Goal: Transaction & Acquisition: Purchase product/service

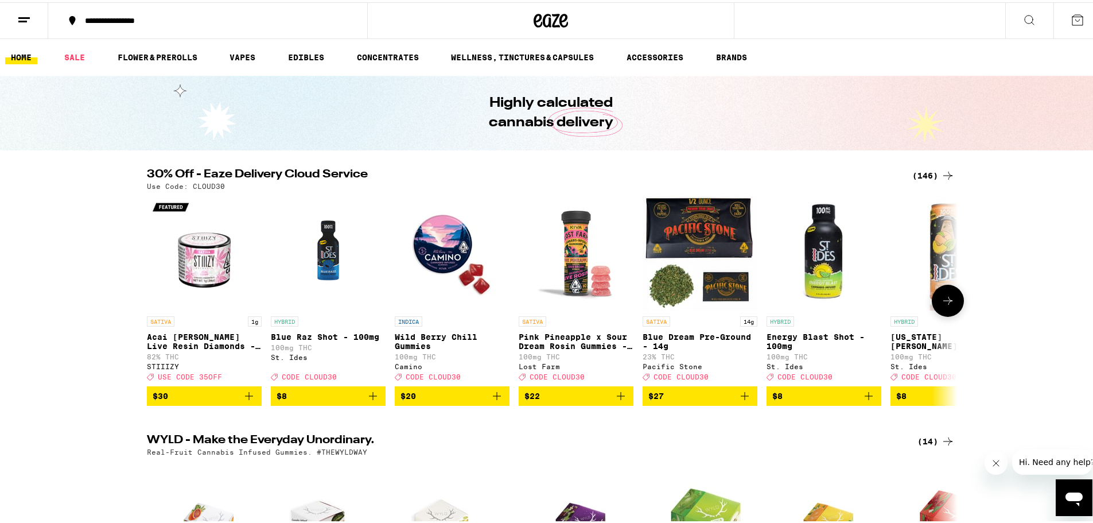
click at [942, 305] on icon at bounding box center [948, 299] width 14 height 14
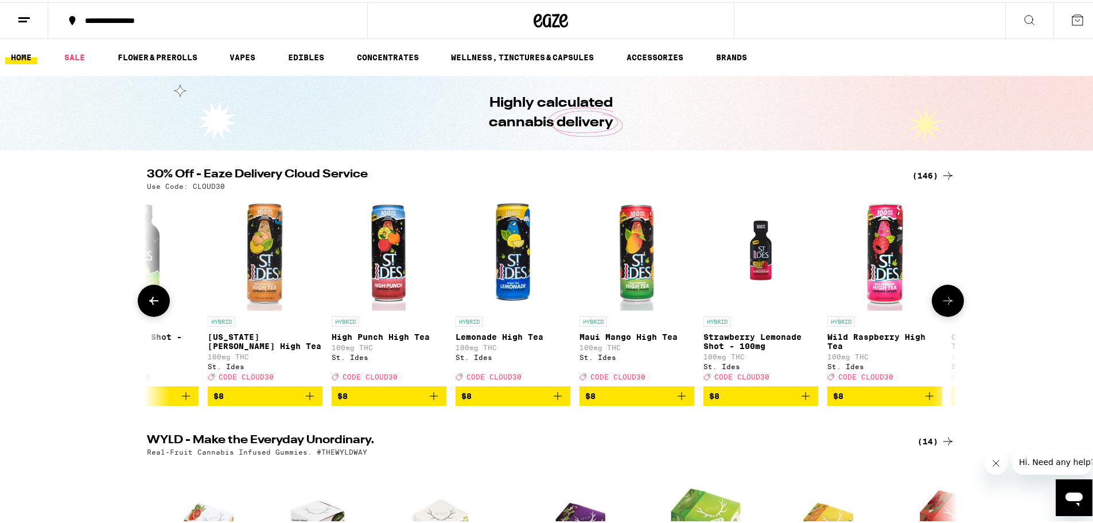
click at [942, 305] on icon at bounding box center [948, 299] width 14 height 14
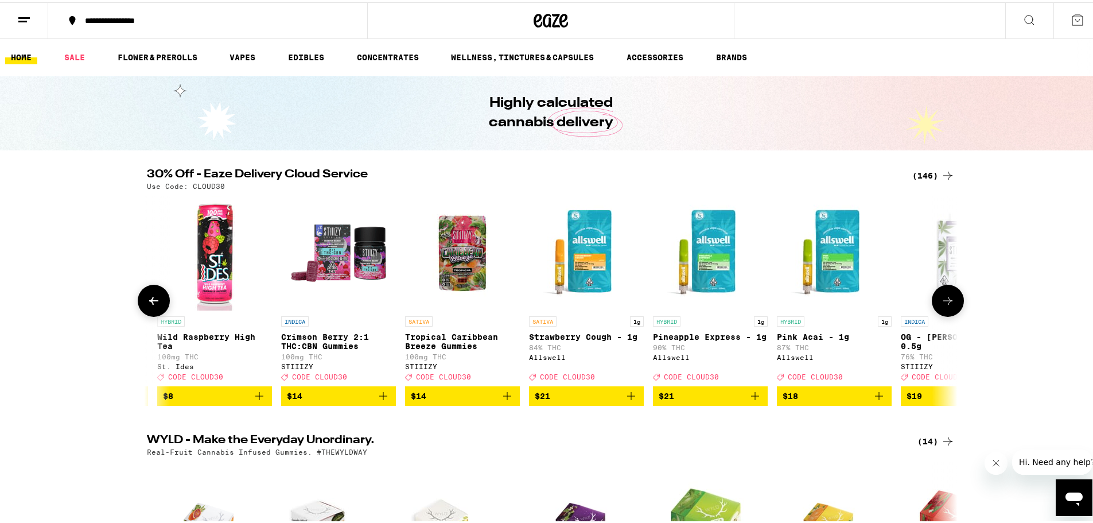
scroll to position [0, 1366]
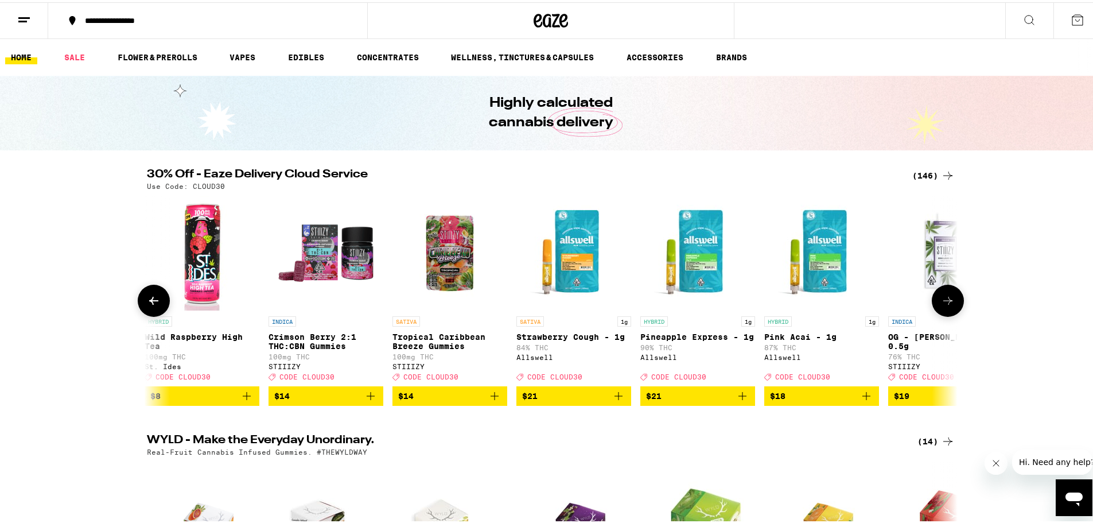
click at [138, 301] on div at bounding box center [154, 298] width 32 height 32
click at [158, 307] on button at bounding box center [154, 298] width 32 height 32
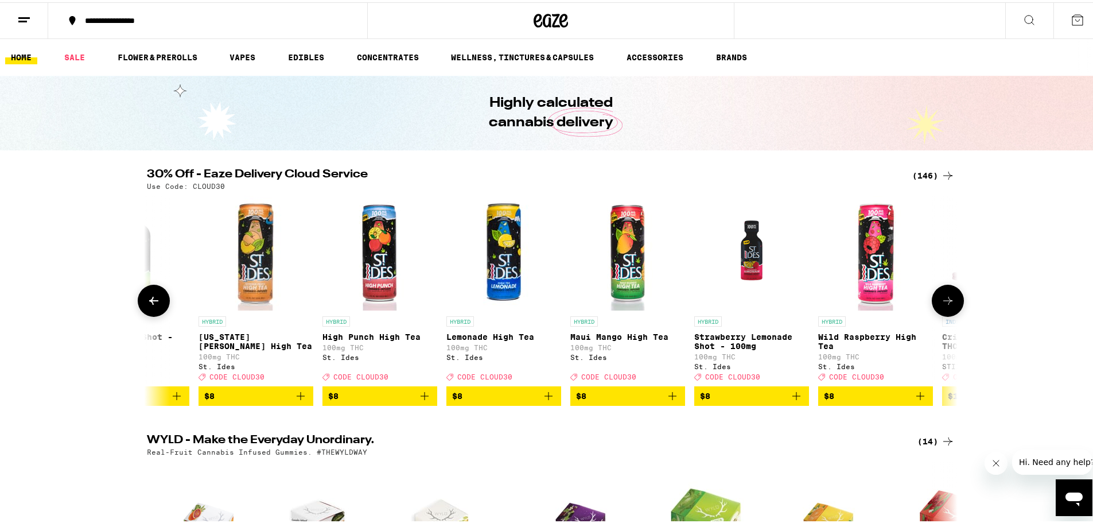
scroll to position [0, 683]
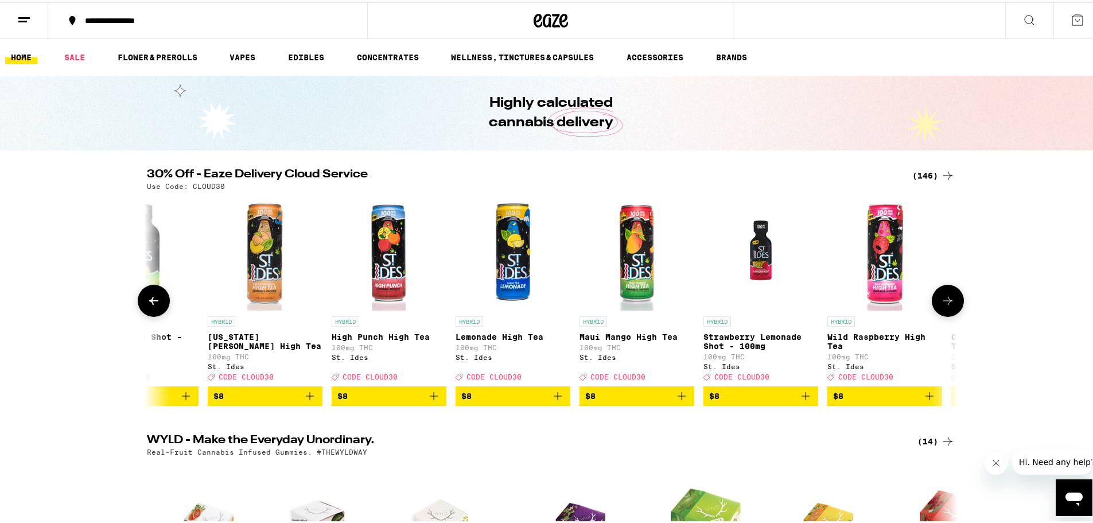
click at [311, 401] on icon "Add to bag" at bounding box center [310, 394] width 14 height 14
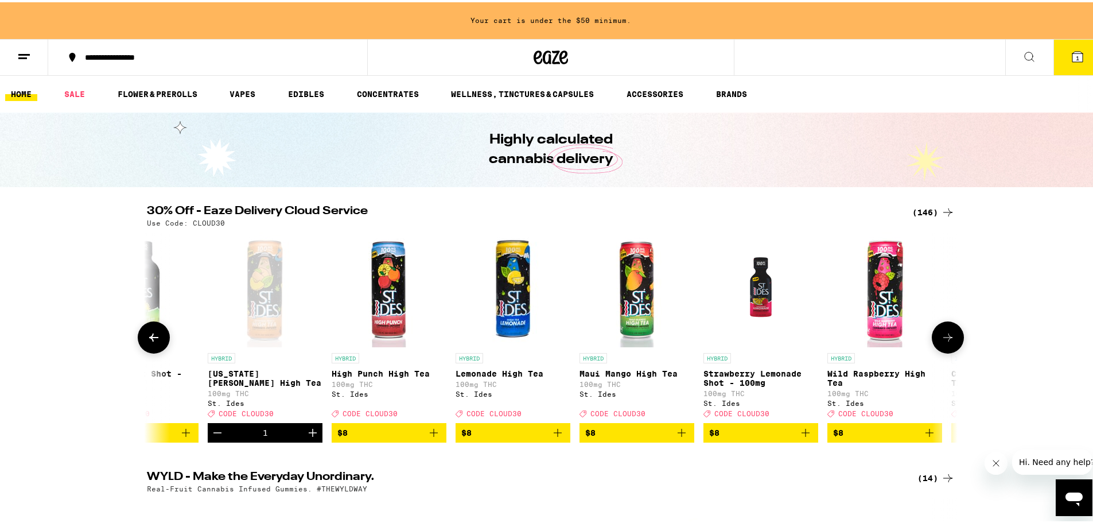
click at [309, 403] on div "HYBRID [US_STATE][PERSON_NAME] High Tea 100mg THC St. Ides Deal Created with Sk…" at bounding box center [265, 383] width 115 height 64
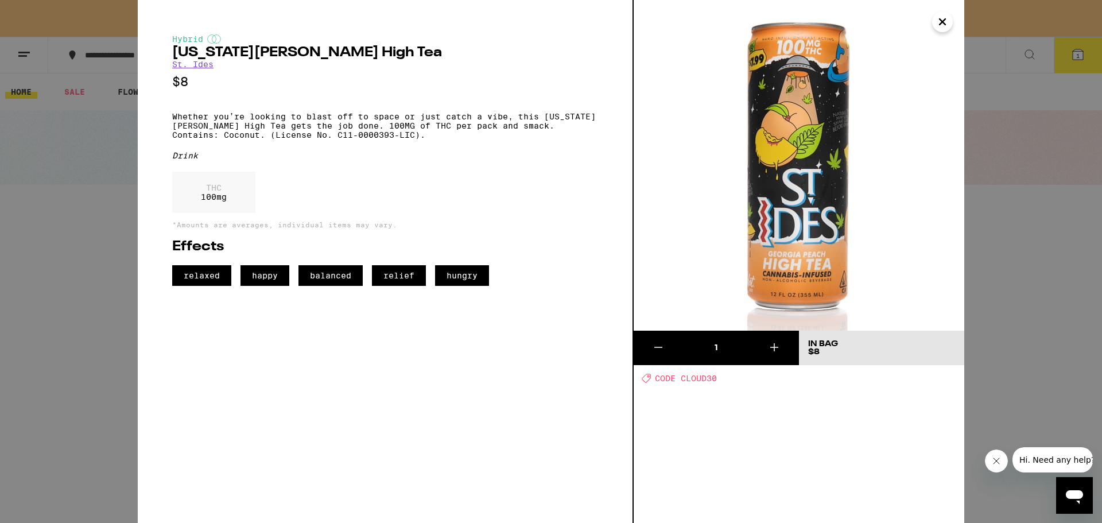
click at [936, 22] on icon "Close" at bounding box center [943, 21] width 14 height 17
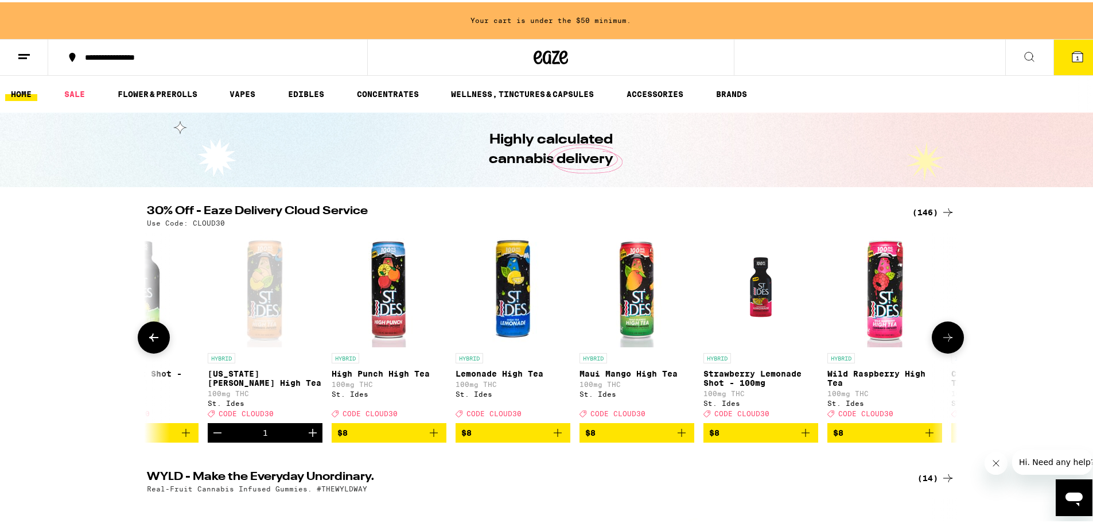
click at [434, 437] on icon "Add to bag" at bounding box center [434, 431] width 14 height 14
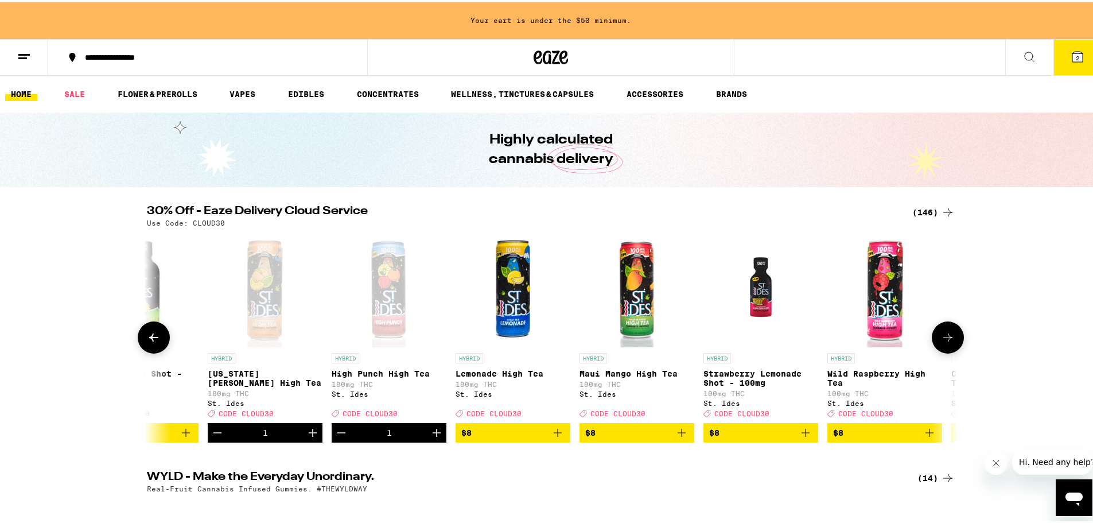
click at [339, 437] on icon "Decrement" at bounding box center [342, 431] width 14 height 14
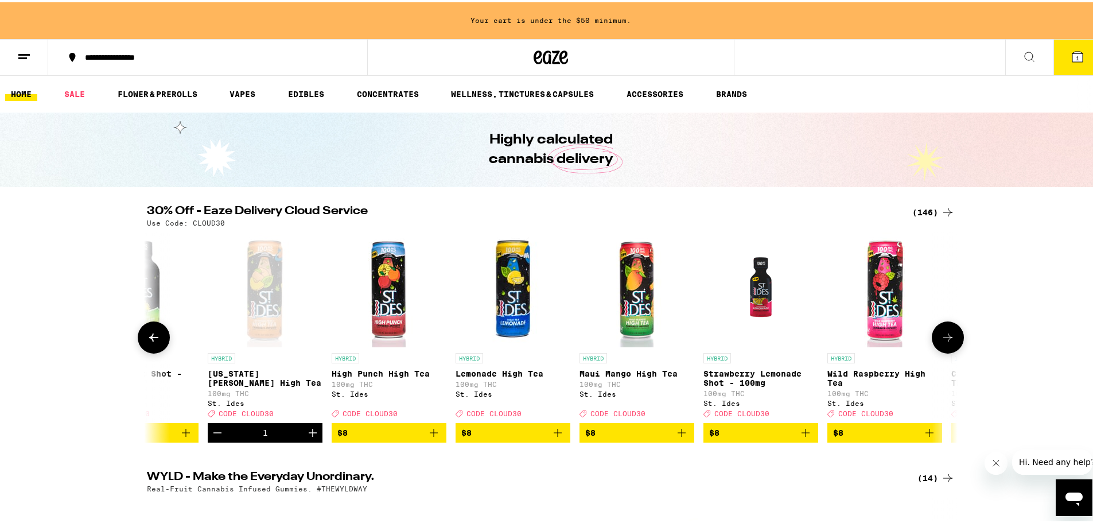
click at [932, 343] on button at bounding box center [948, 335] width 32 height 32
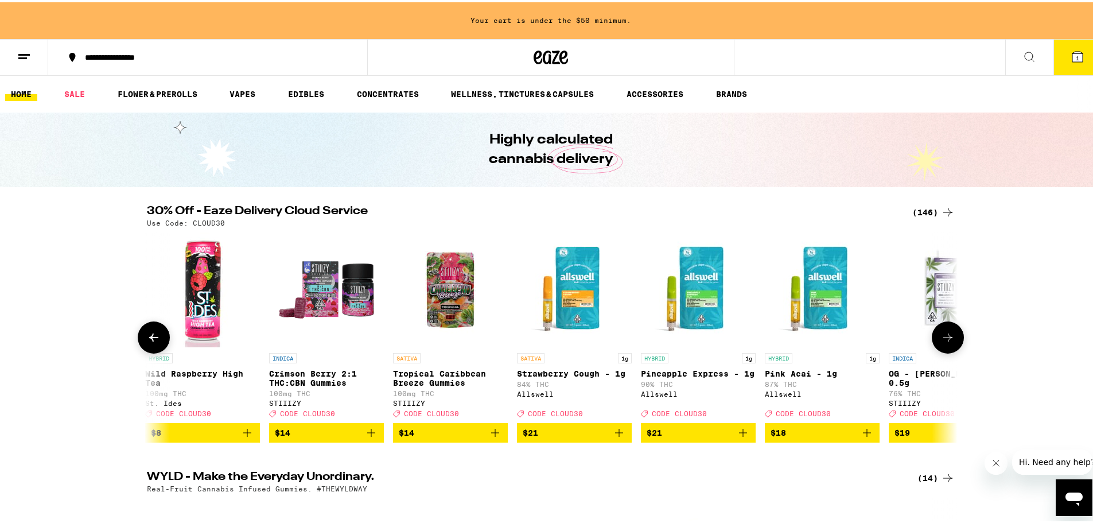
scroll to position [0, 1366]
click at [932, 344] on button at bounding box center [948, 335] width 32 height 32
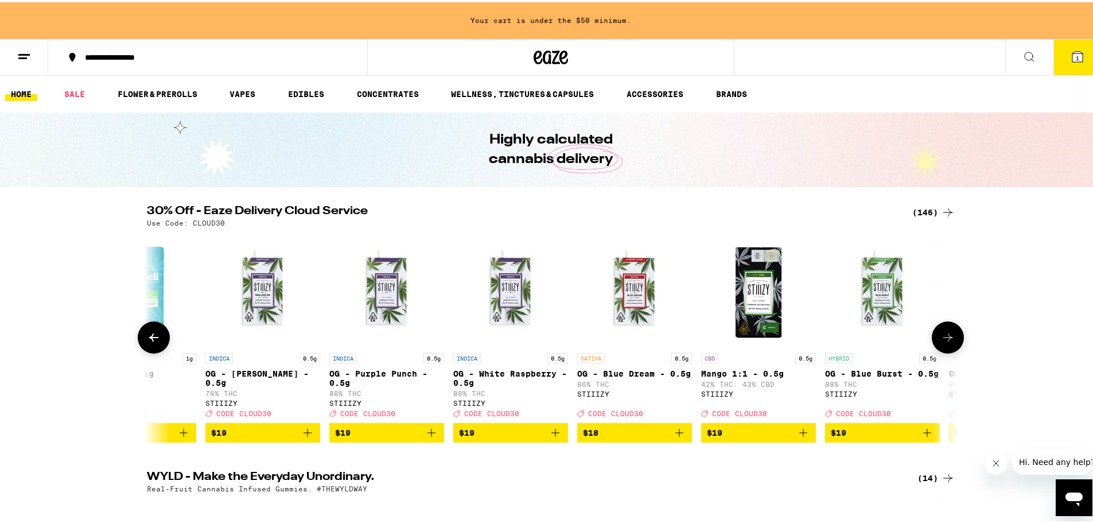
click at [932, 344] on button at bounding box center [948, 335] width 32 height 32
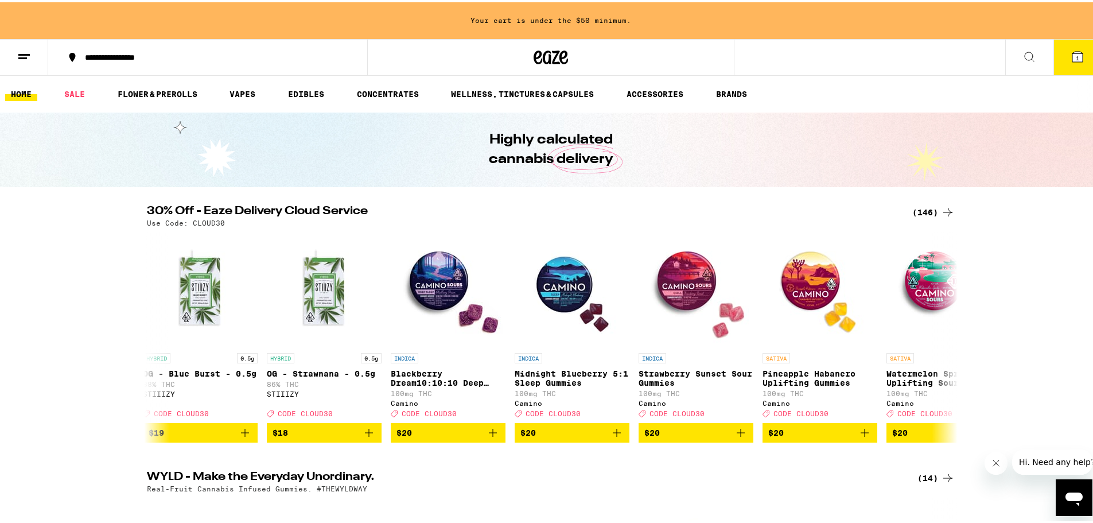
scroll to position [0, 2732]
click at [941, 340] on icon at bounding box center [948, 335] width 14 height 14
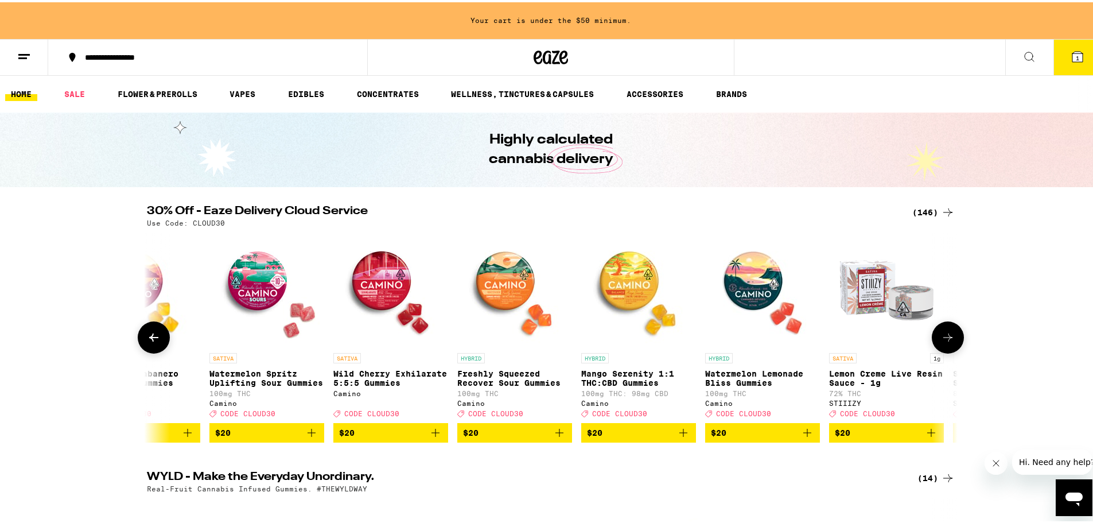
scroll to position [0, 3415]
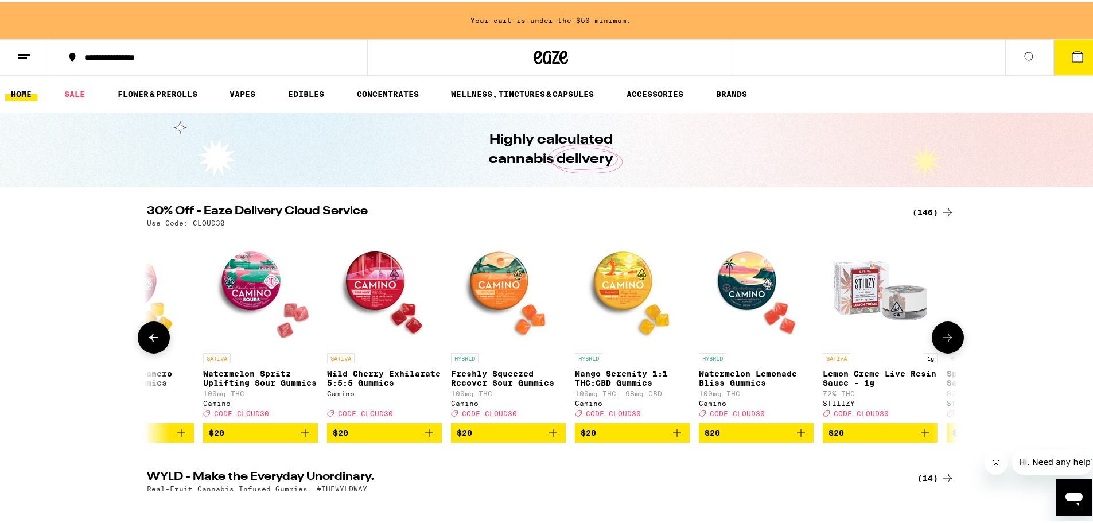
click at [941, 341] on icon at bounding box center [948, 335] width 14 height 14
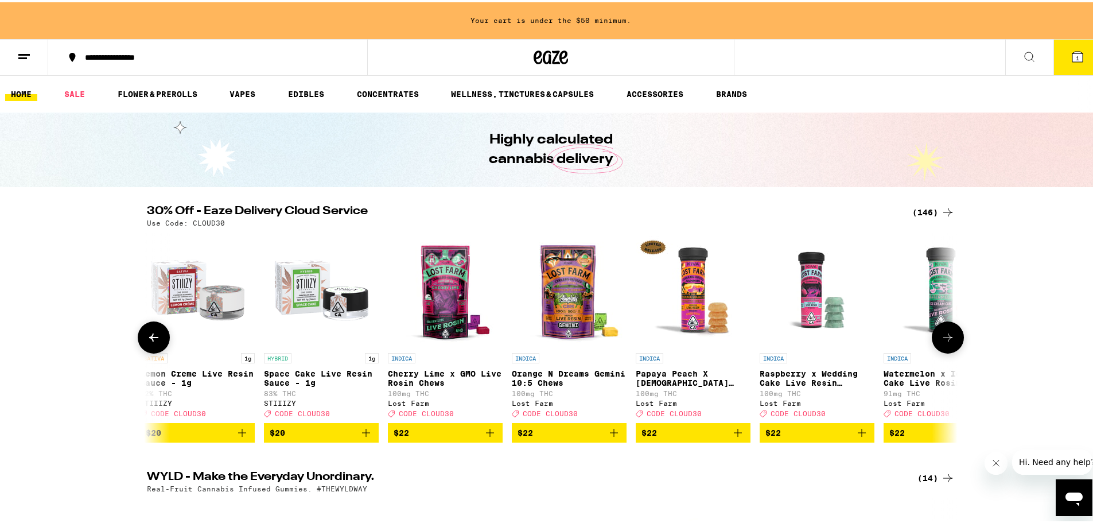
click at [942, 339] on icon at bounding box center [948, 335] width 14 height 14
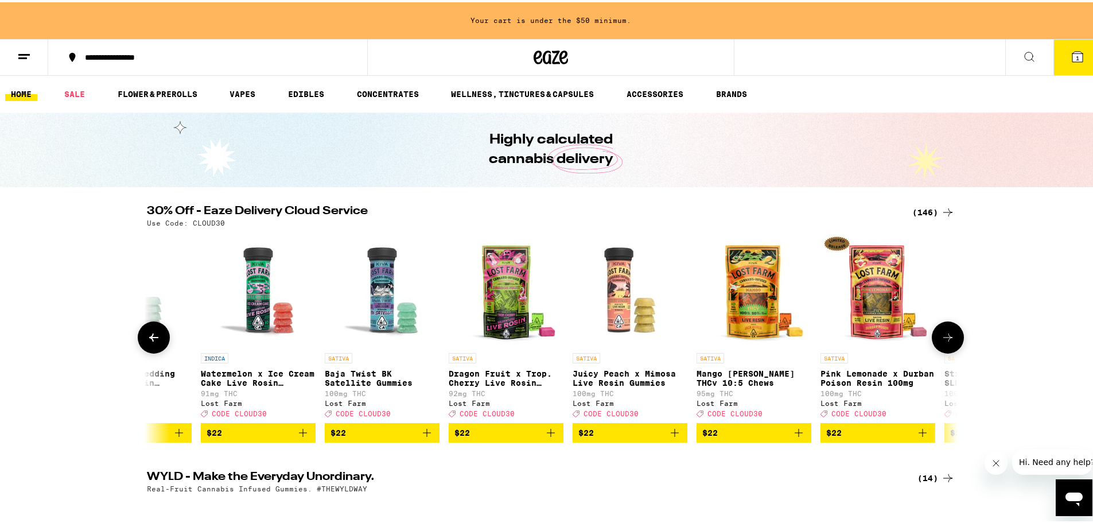
click at [942, 339] on icon at bounding box center [948, 335] width 14 height 14
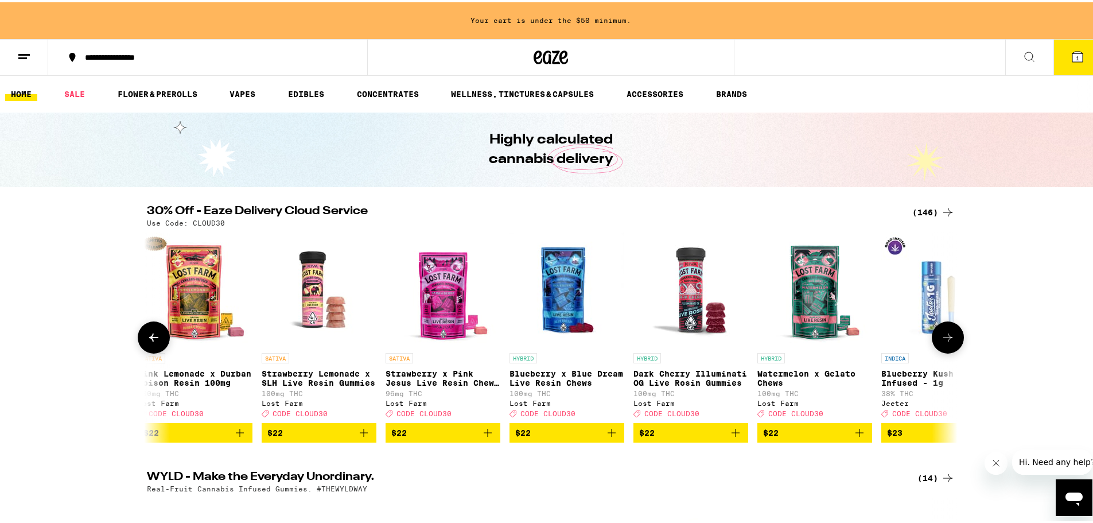
click at [942, 339] on icon at bounding box center [948, 335] width 14 height 14
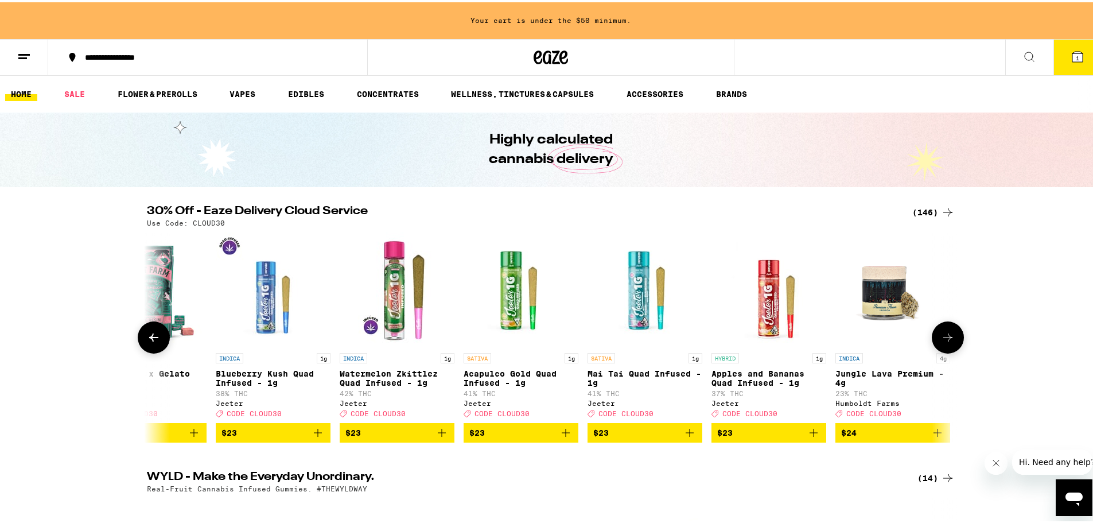
scroll to position [0, 6147]
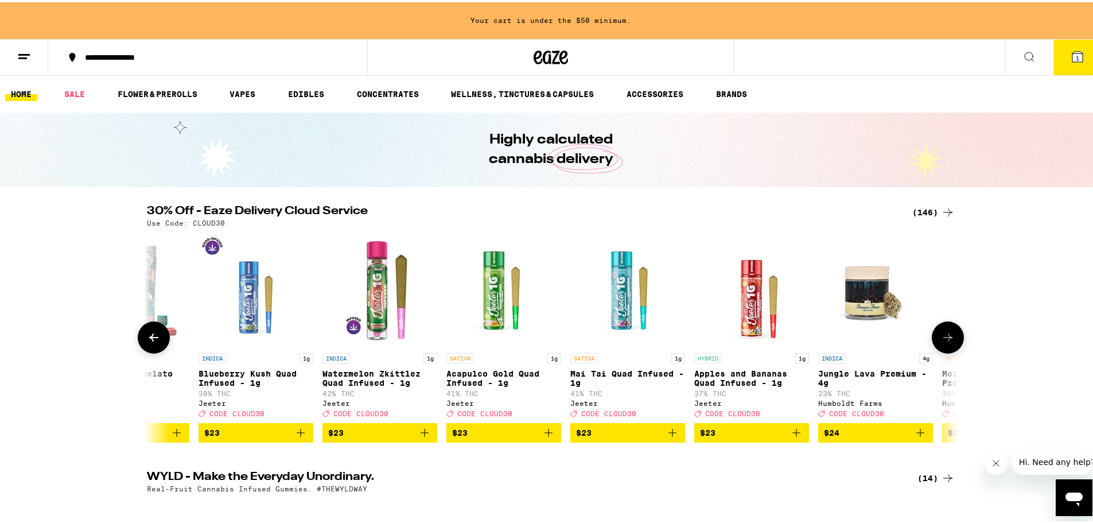
click at [942, 338] on icon at bounding box center [948, 335] width 14 height 14
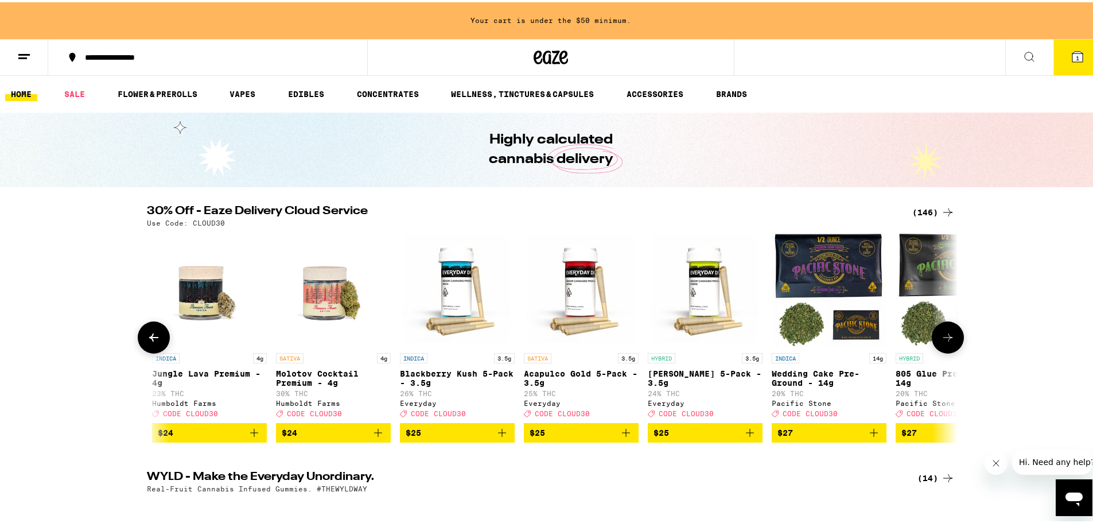
scroll to position [0, 6830]
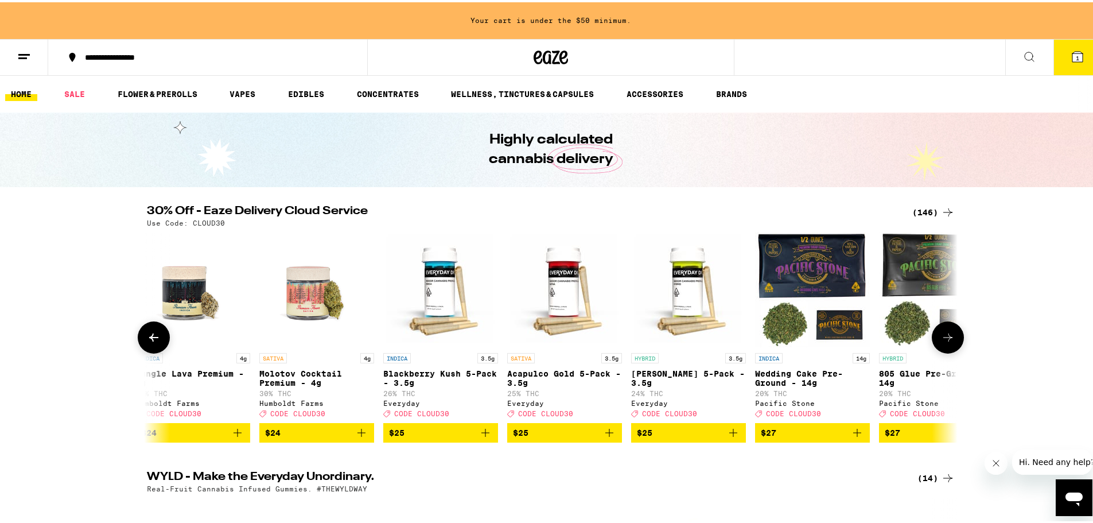
click at [942, 342] on icon at bounding box center [948, 335] width 14 height 14
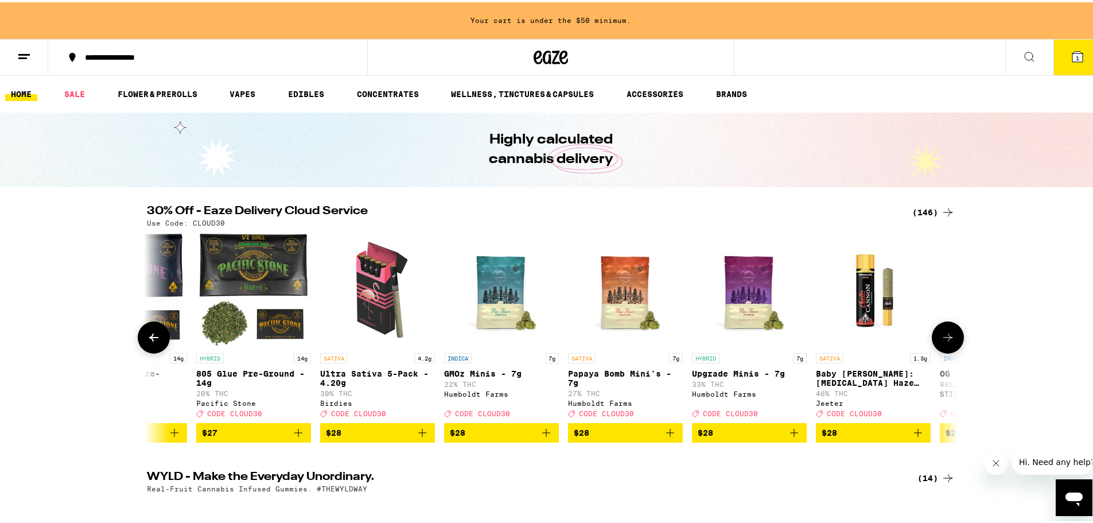
click at [942, 342] on icon at bounding box center [948, 335] width 14 height 14
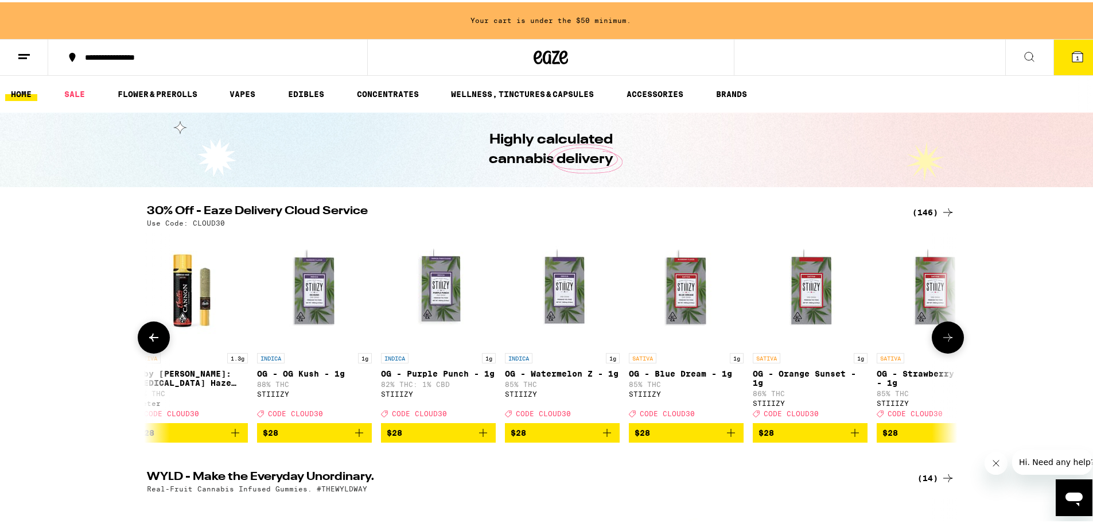
click at [942, 342] on icon at bounding box center [948, 335] width 14 height 14
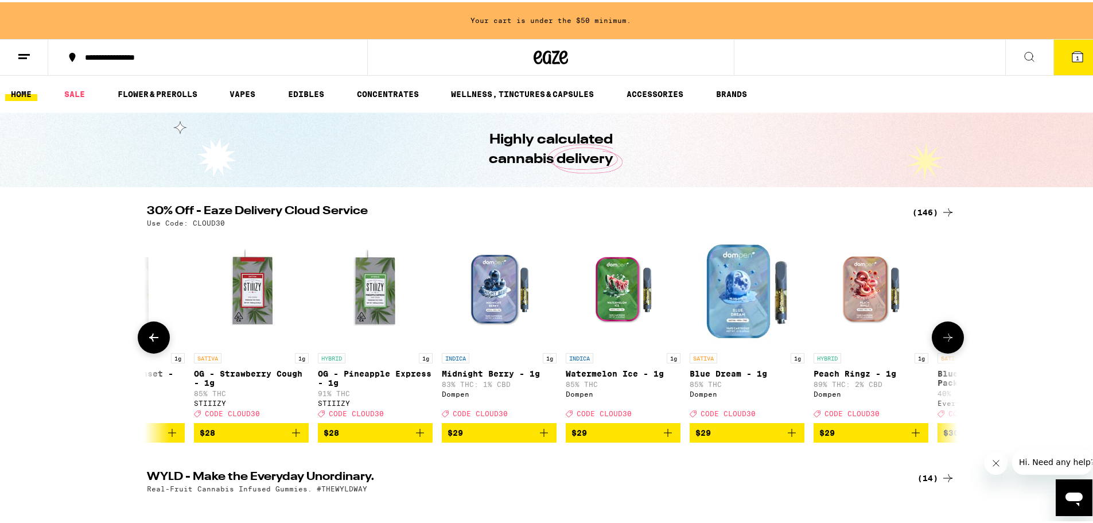
click at [942, 342] on icon at bounding box center [948, 335] width 14 height 14
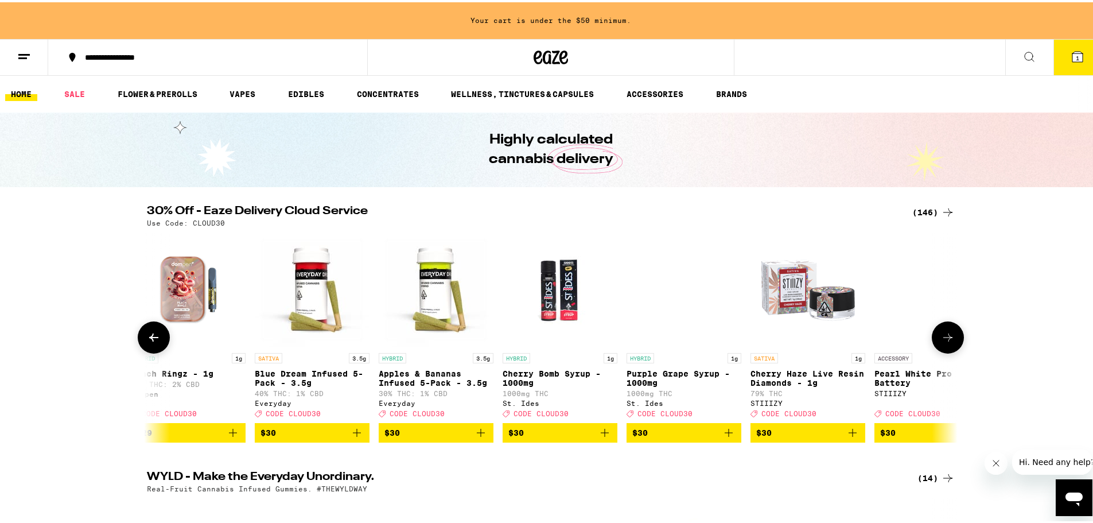
click at [942, 342] on icon at bounding box center [948, 335] width 14 height 14
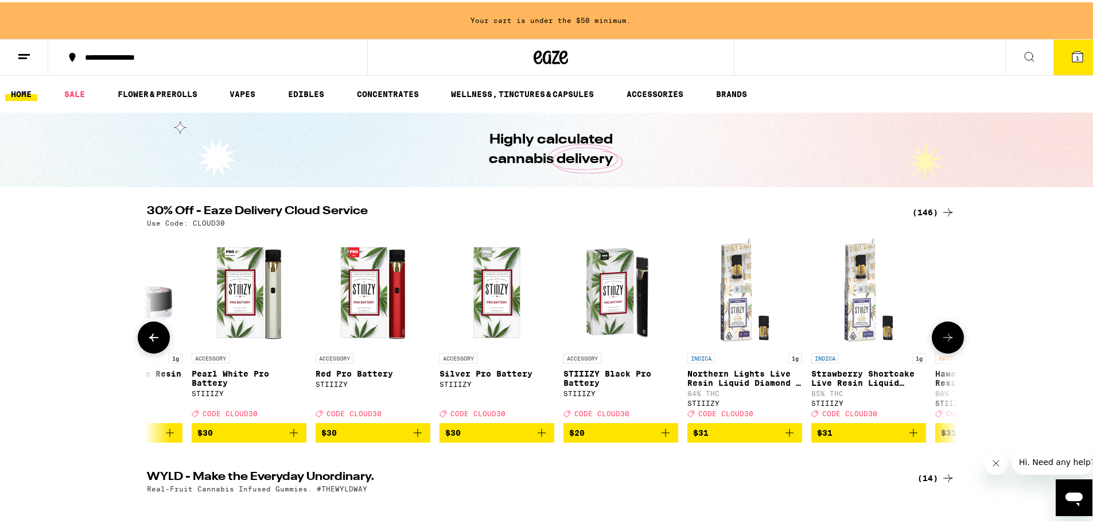
click at [942, 342] on icon at bounding box center [948, 335] width 14 height 14
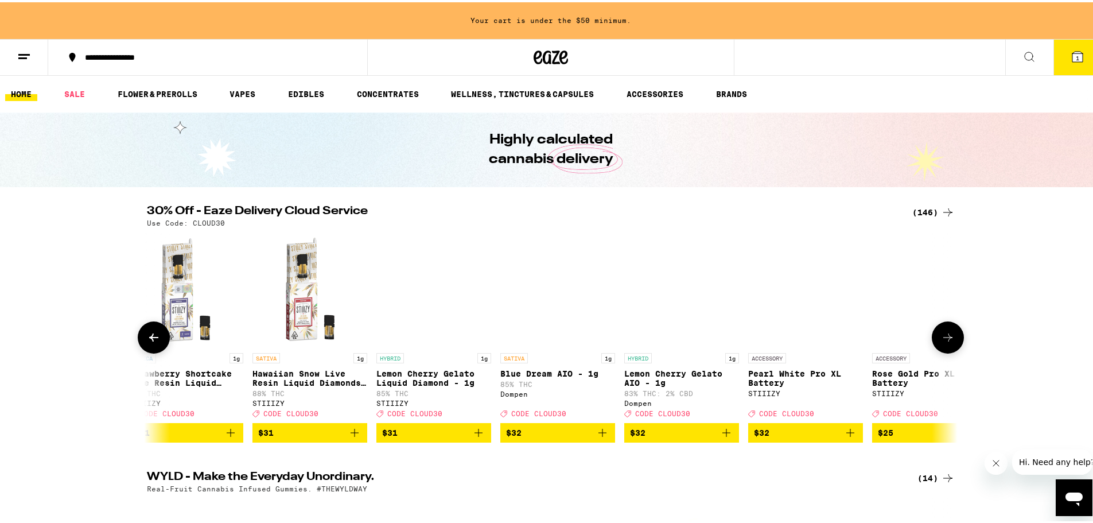
click at [942, 342] on icon at bounding box center [948, 335] width 14 height 14
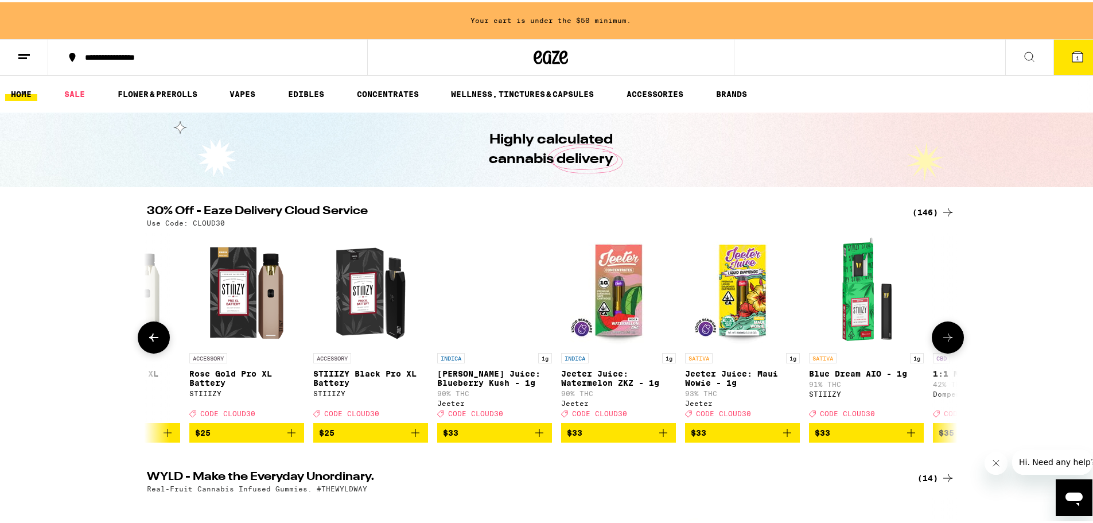
click at [942, 342] on icon at bounding box center [948, 335] width 14 height 14
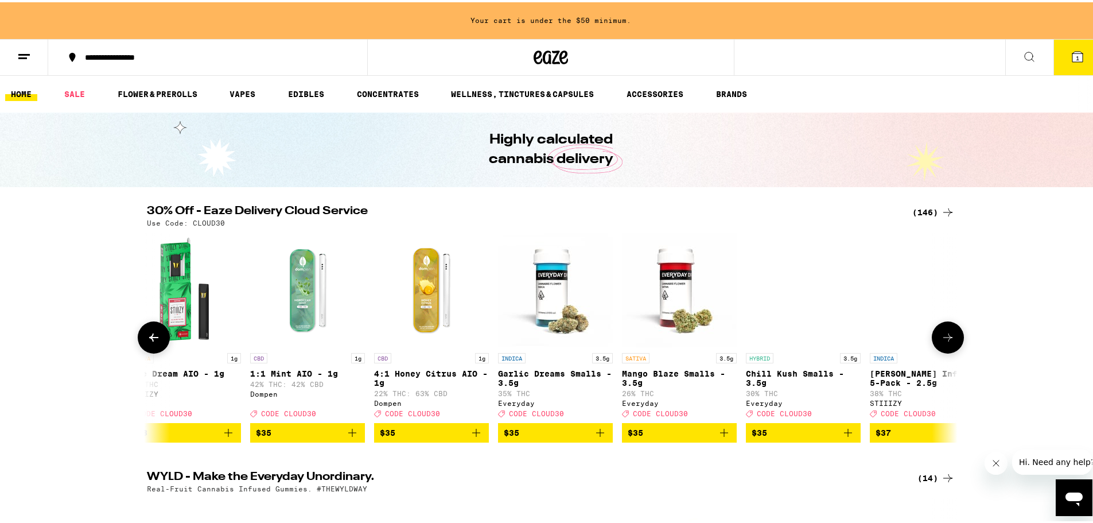
click at [942, 342] on icon at bounding box center [948, 335] width 14 height 14
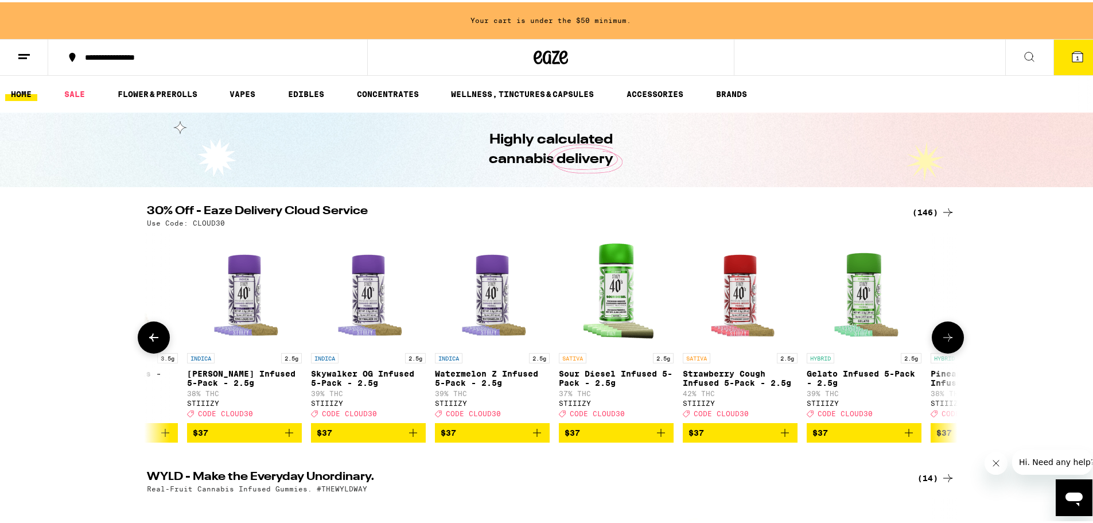
click at [948, 337] on icon at bounding box center [948, 335] width 14 height 14
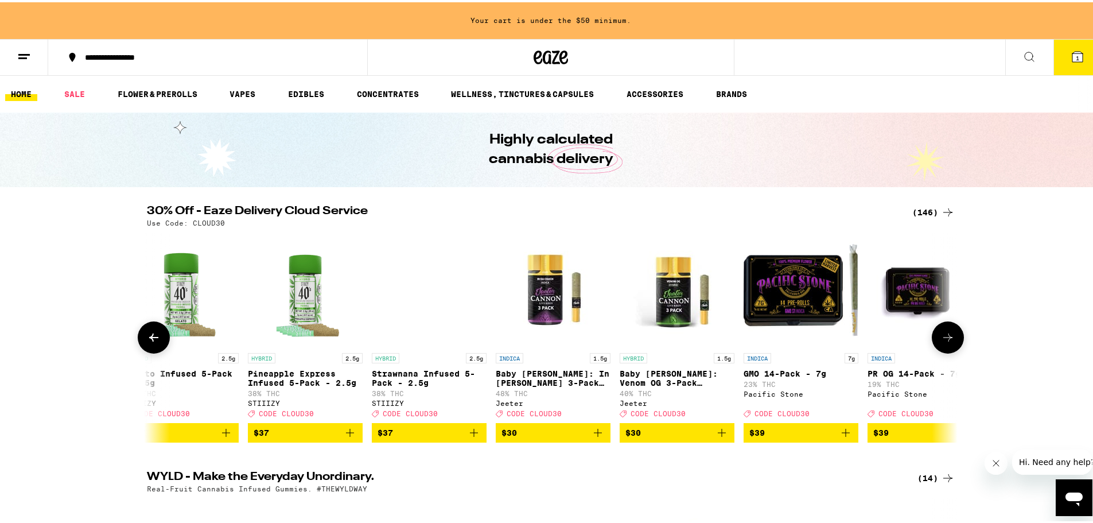
click at [948, 337] on icon at bounding box center [948, 335] width 14 height 14
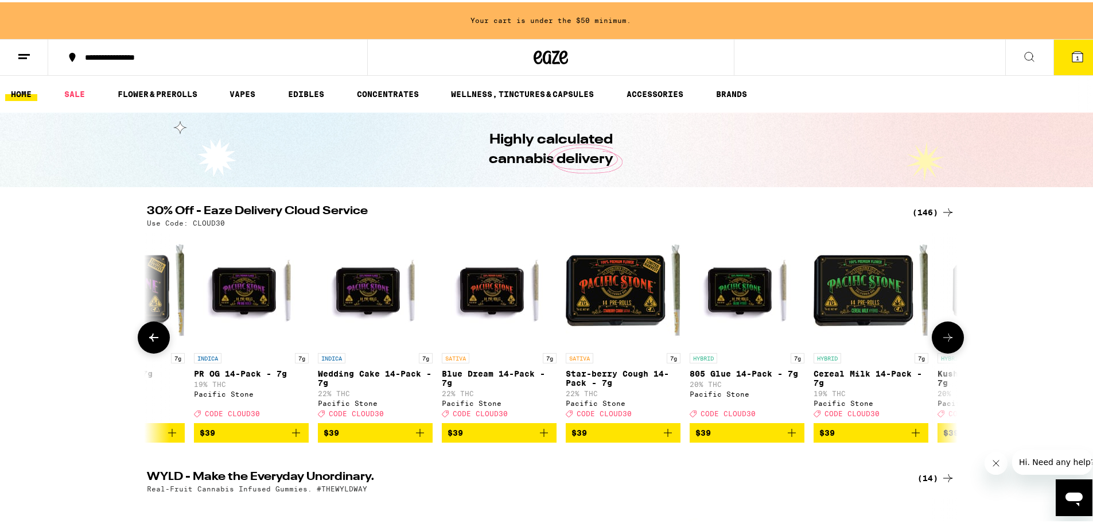
click at [948, 337] on icon at bounding box center [948, 335] width 14 height 14
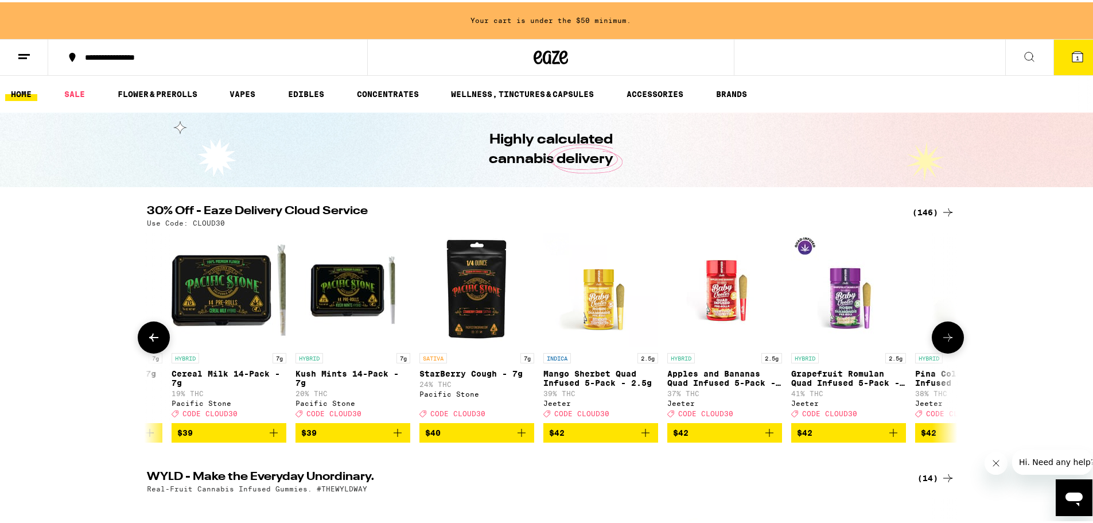
click at [948, 337] on icon at bounding box center [948, 335] width 14 height 14
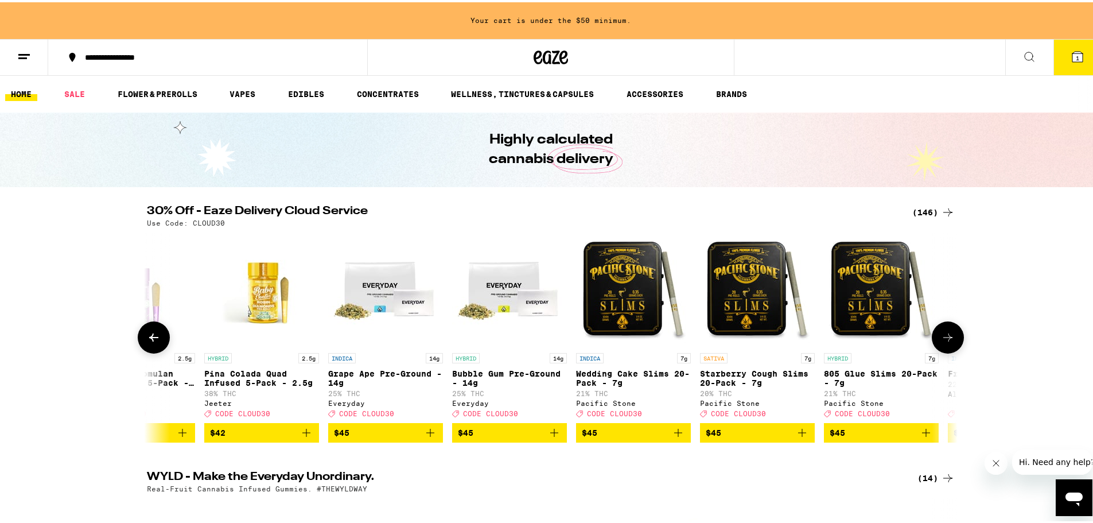
click at [948, 337] on icon at bounding box center [948, 335] width 14 height 14
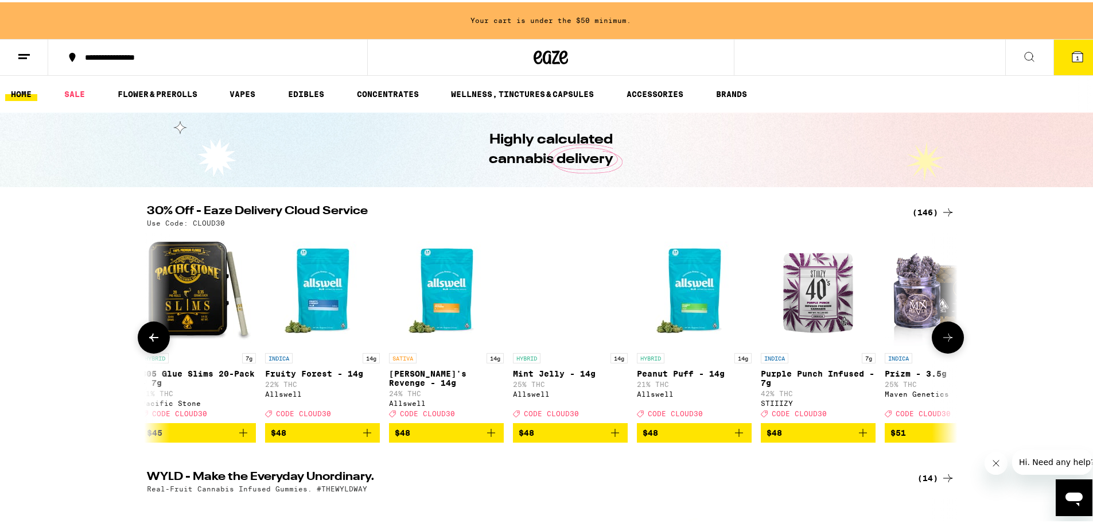
click at [949, 337] on icon at bounding box center [948, 335] width 14 height 14
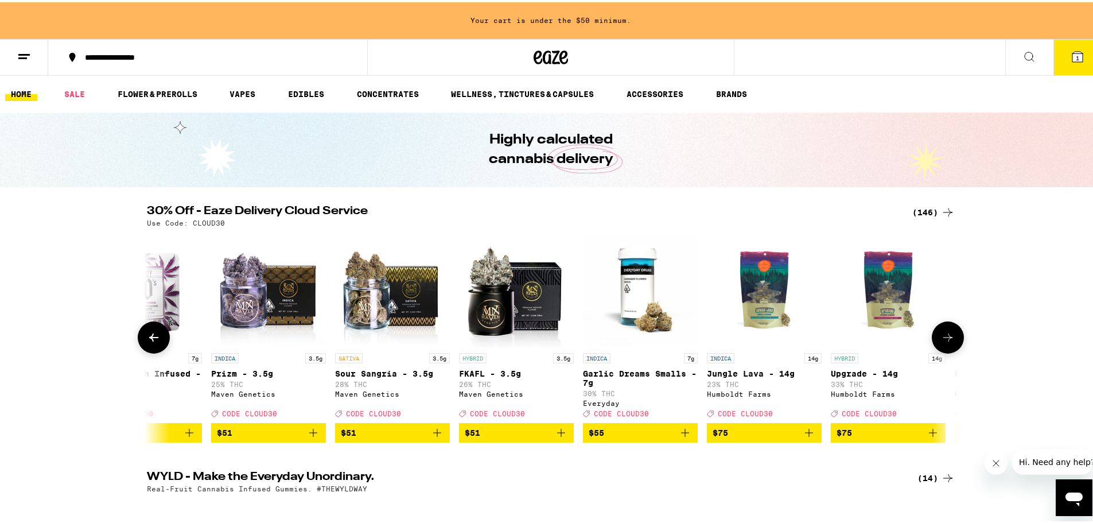
scroll to position [0, 17054]
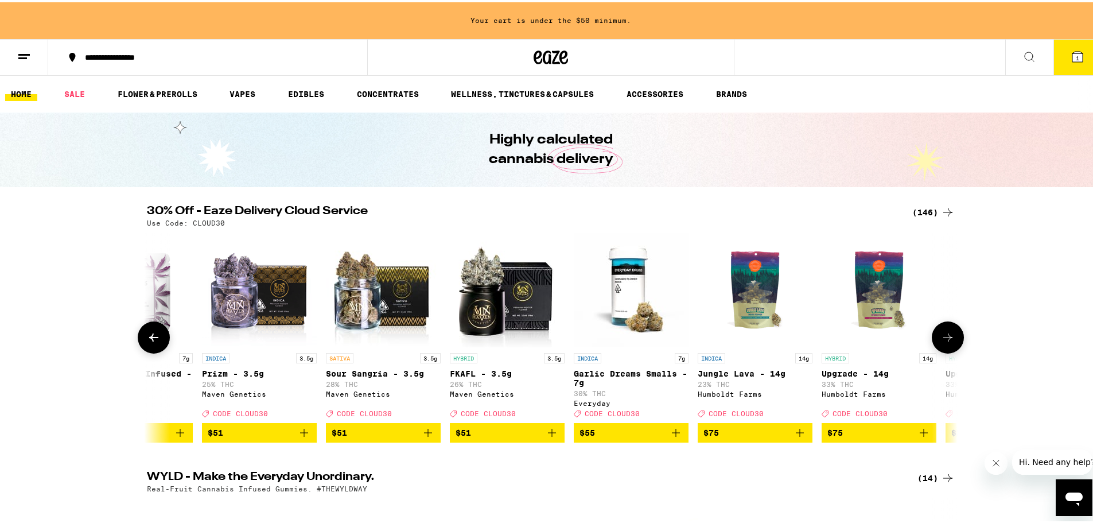
click at [950, 337] on icon at bounding box center [948, 335] width 14 height 14
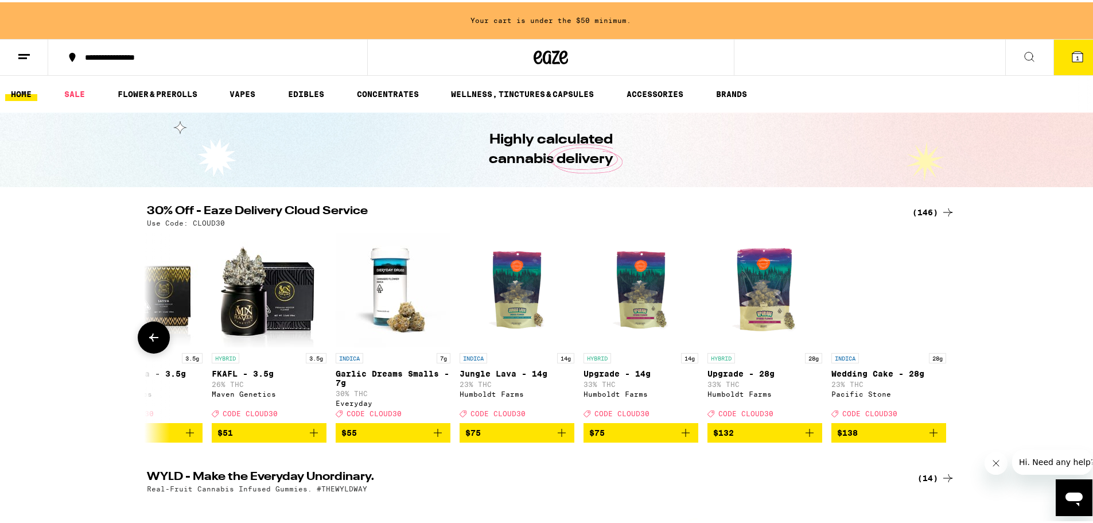
scroll to position [0, 17292]
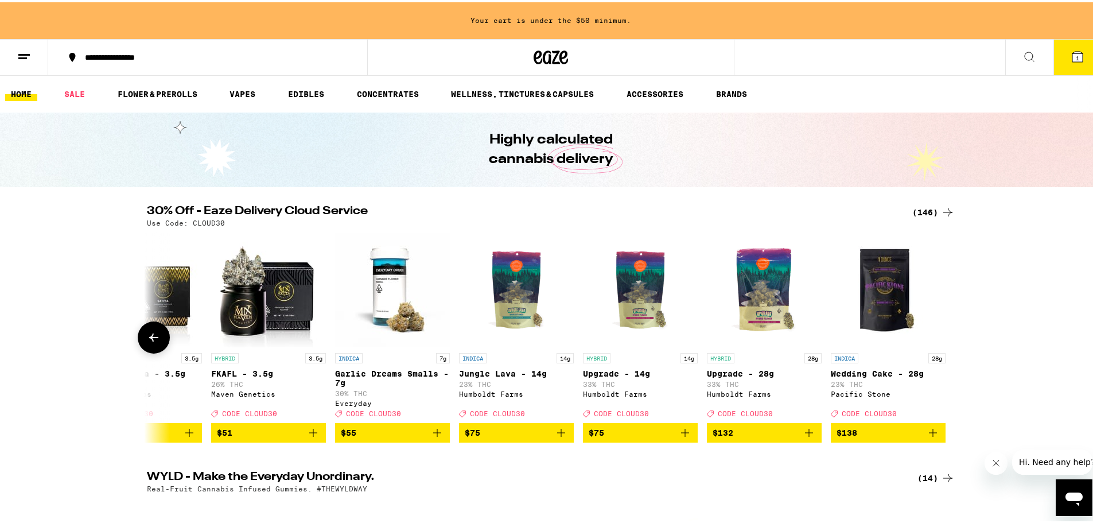
click at [950, 337] on div at bounding box center [948, 335] width 32 height 32
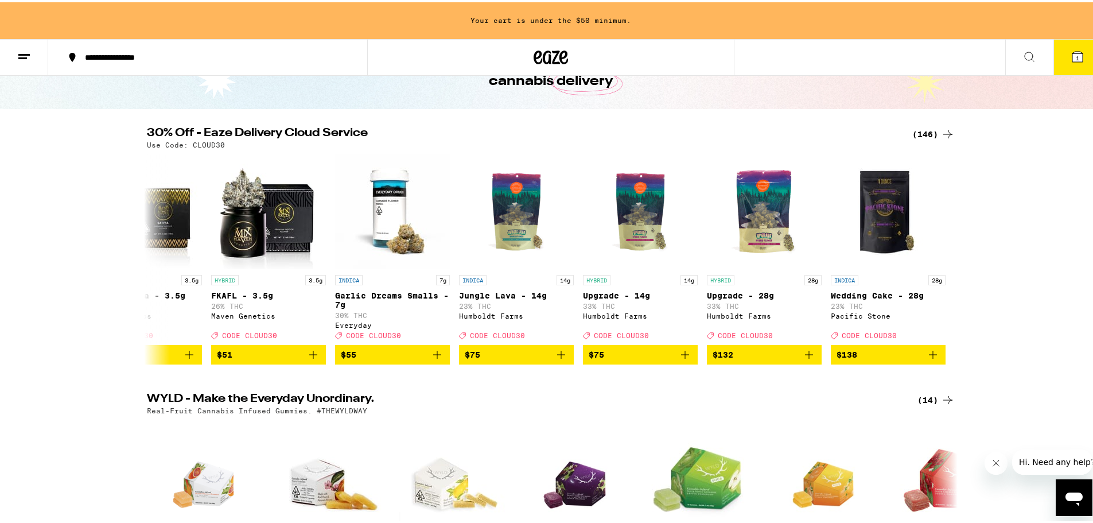
scroll to position [57, 0]
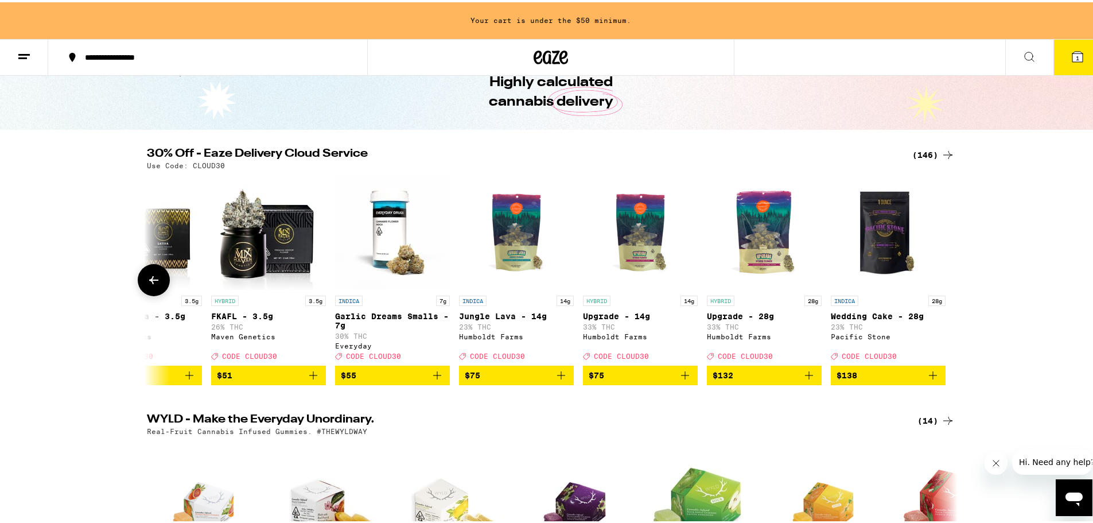
click at [680, 380] on icon "Add to bag" at bounding box center [685, 373] width 14 height 14
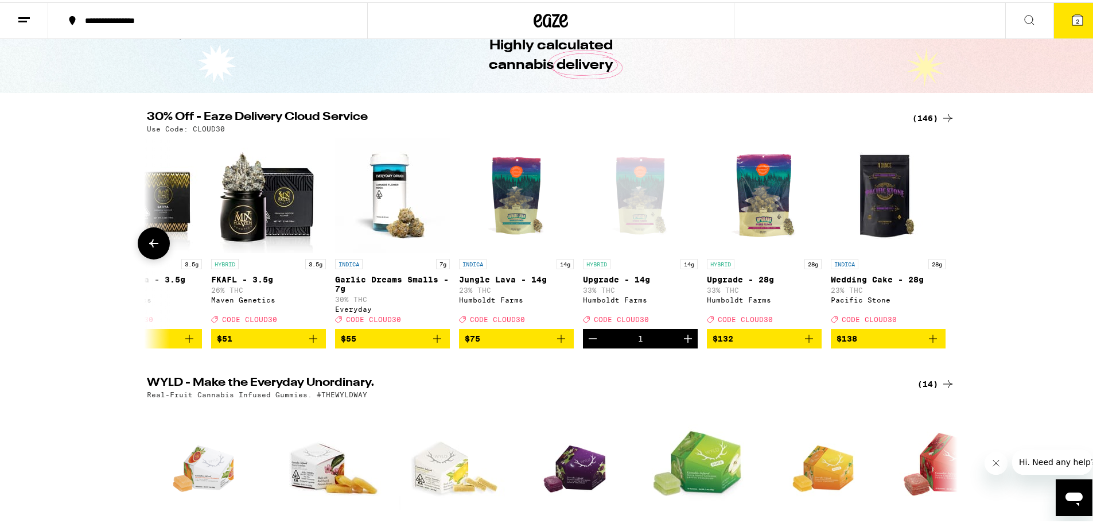
scroll to position [21, 0]
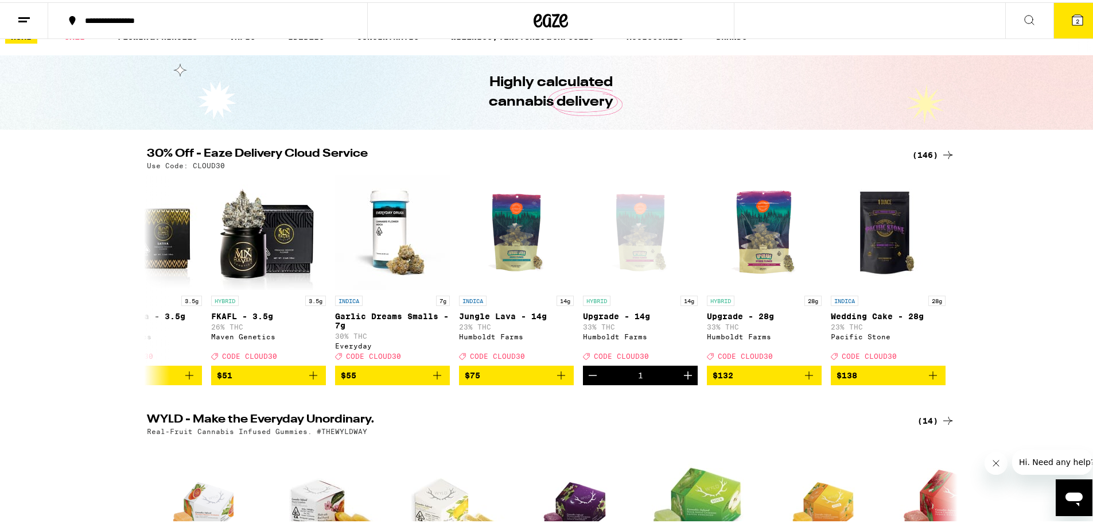
click at [1076, 20] on span "2" at bounding box center [1077, 18] width 3 height 7
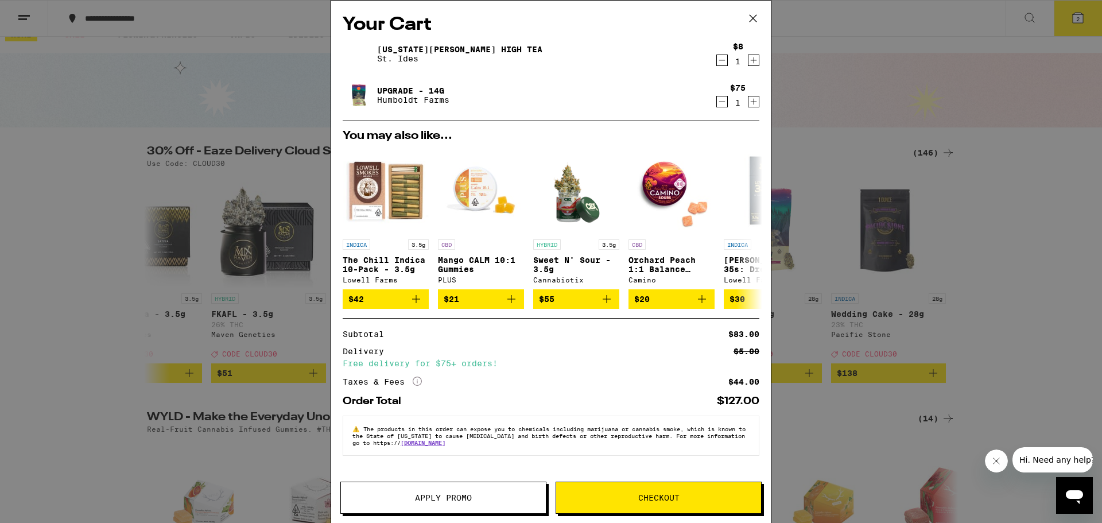
click at [477, 502] on button "Apply Promo" at bounding box center [443, 498] width 206 height 32
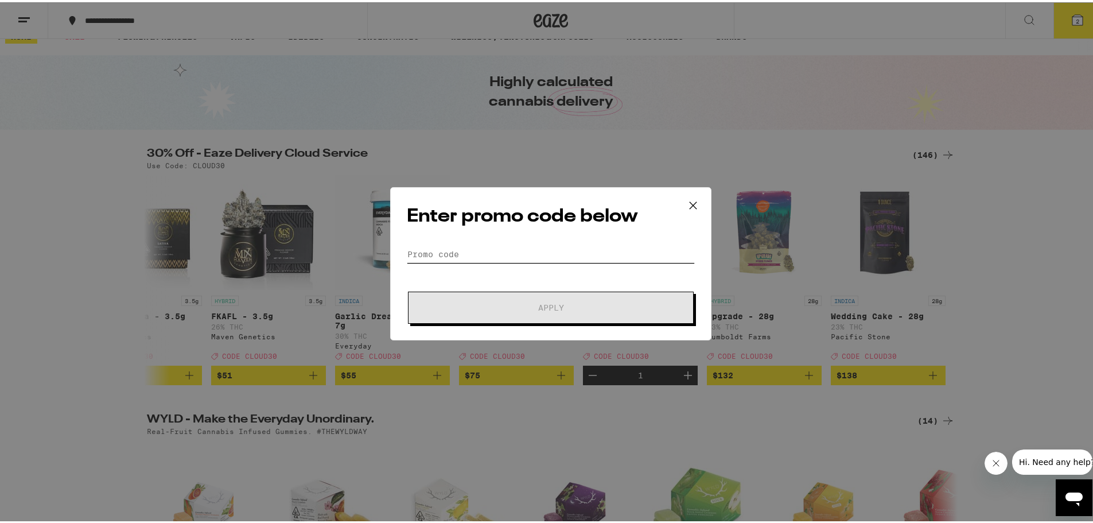
click at [553, 251] on input "Promo Code" at bounding box center [551, 251] width 288 height 17
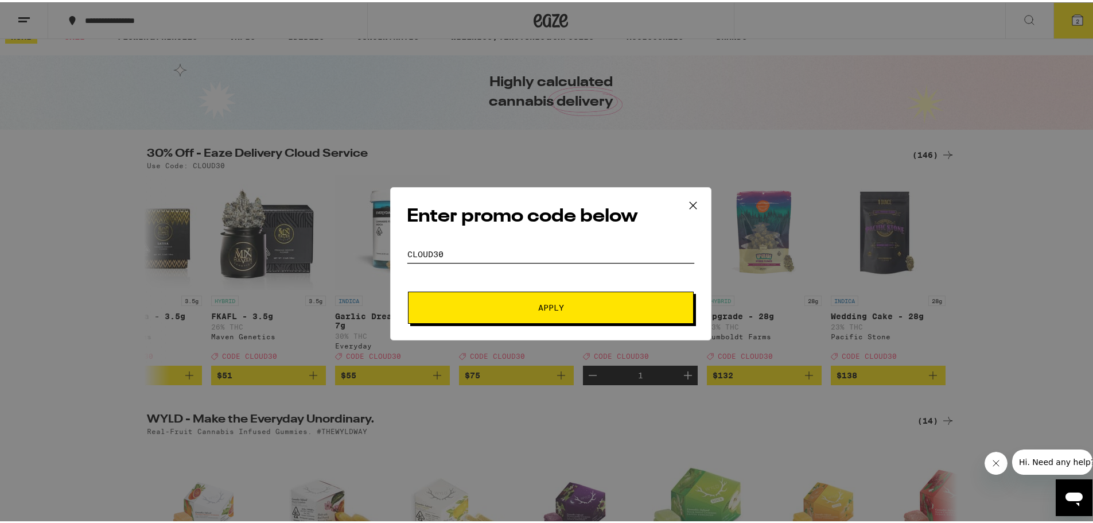
type input "Cloud30"
click at [408, 289] on button "Apply" at bounding box center [551, 305] width 286 height 32
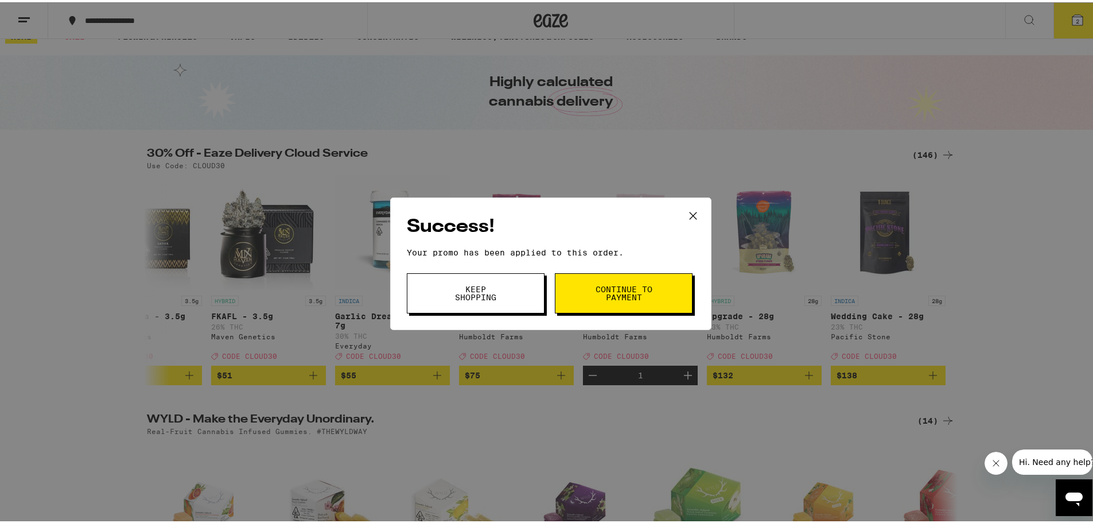
click at [511, 289] on button "Keep Shopping" at bounding box center [476, 291] width 138 height 40
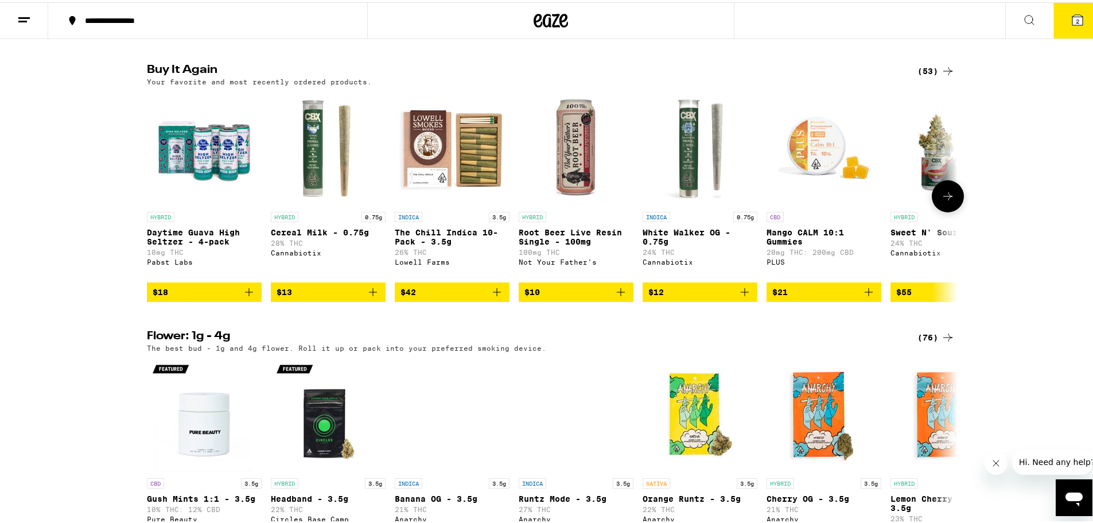
scroll to position [882, 0]
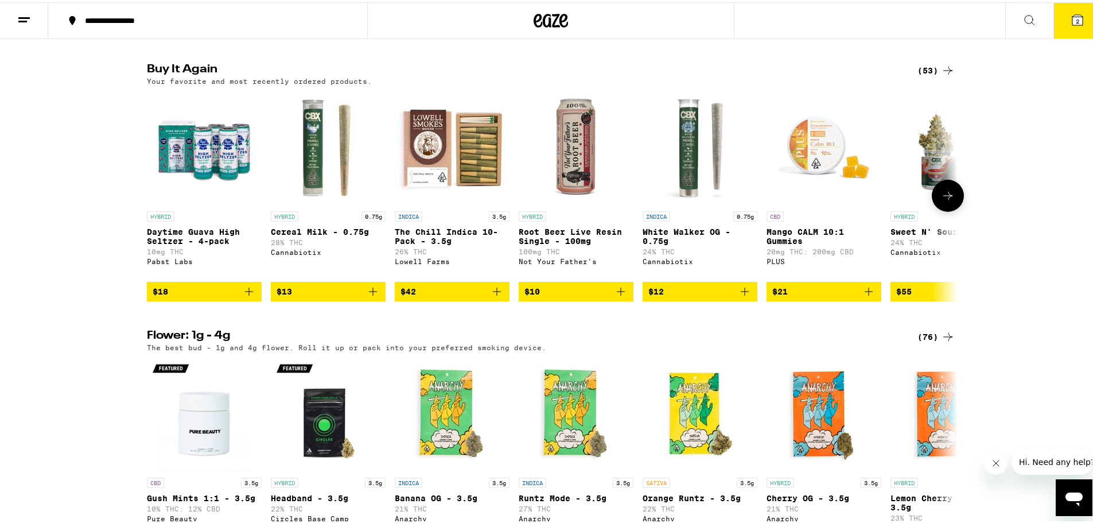
click at [375, 296] on icon "Add to bag" at bounding box center [373, 289] width 14 height 14
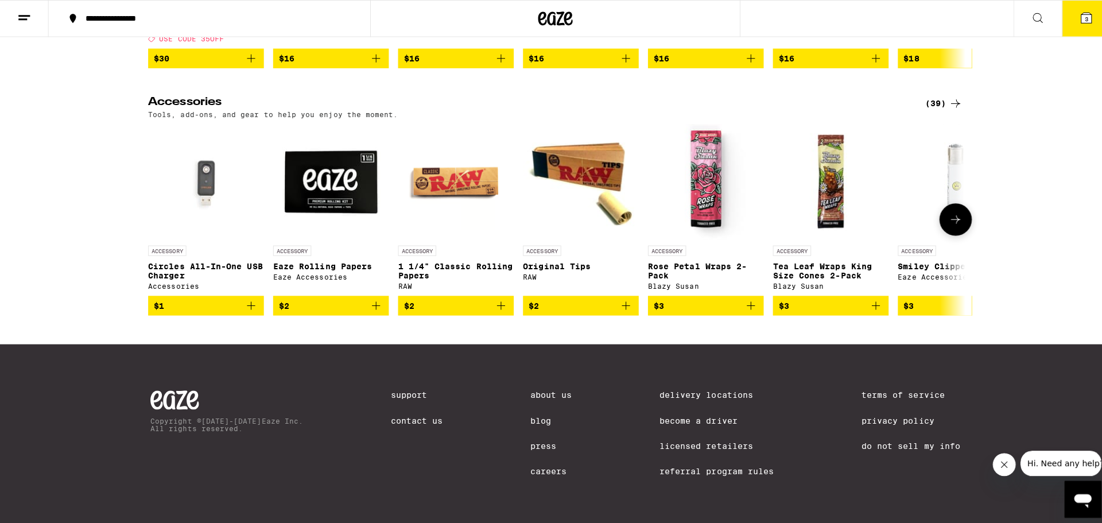
scroll to position [5314, 0]
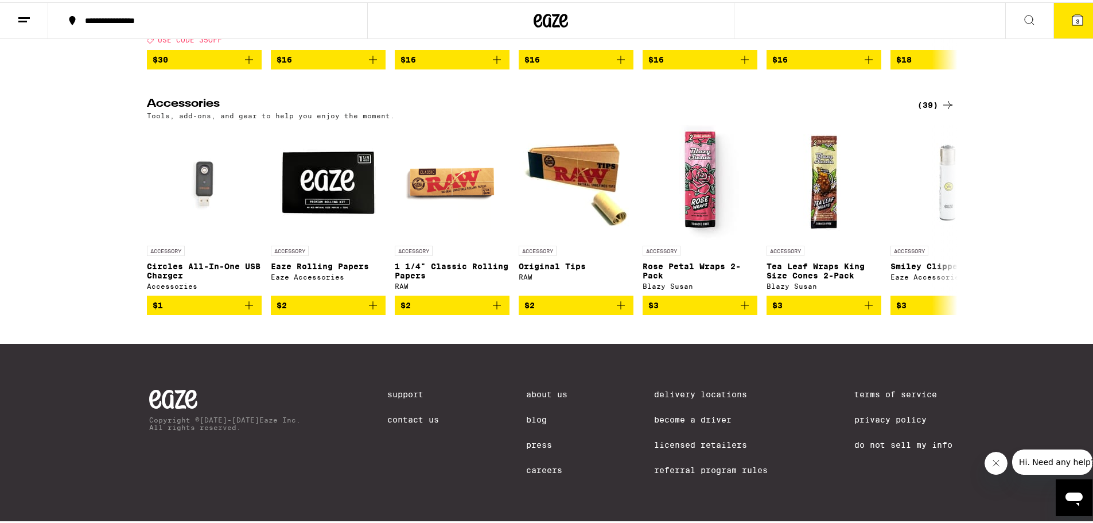
click at [1057, 17] on button "3" at bounding box center [1078, 19] width 48 height 36
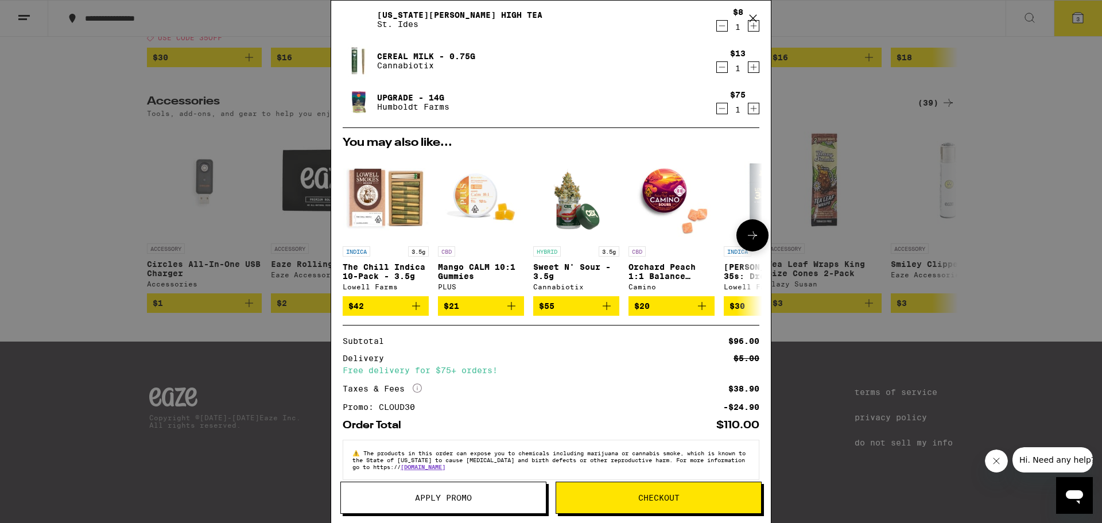
scroll to position [53, 0]
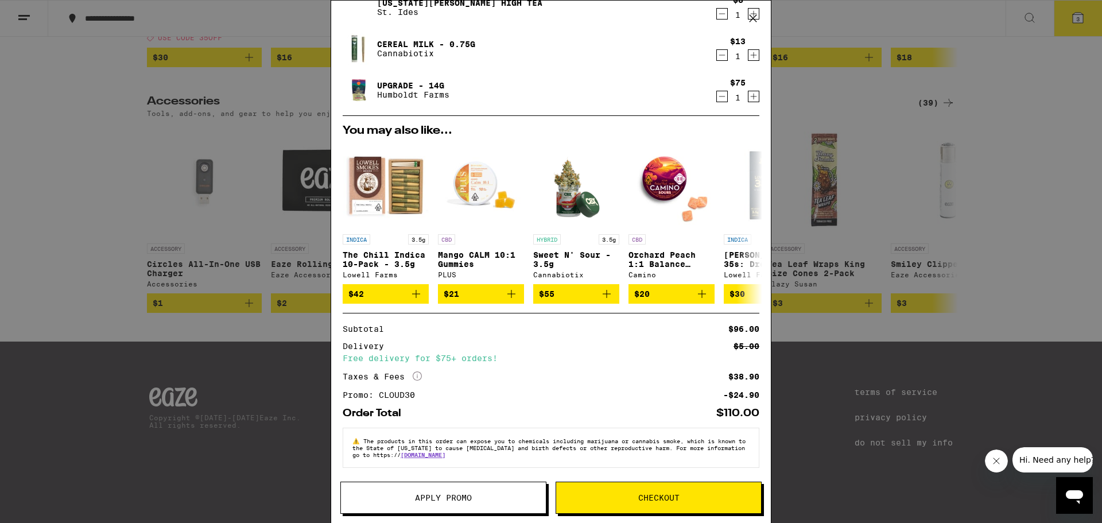
click at [602, 495] on span "Checkout" at bounding box center [658, 498] width 205 height 8
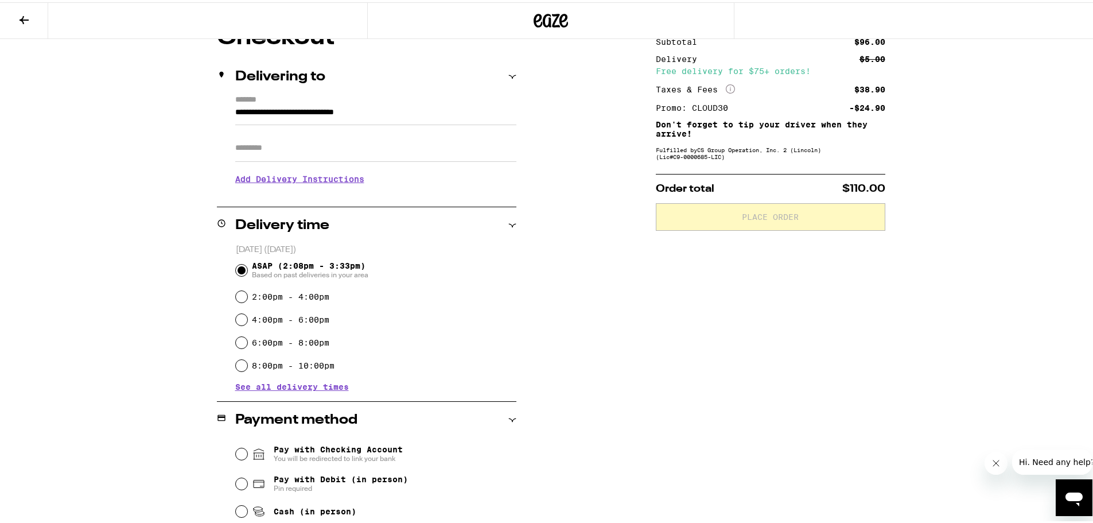
scroll to position [172, 0]
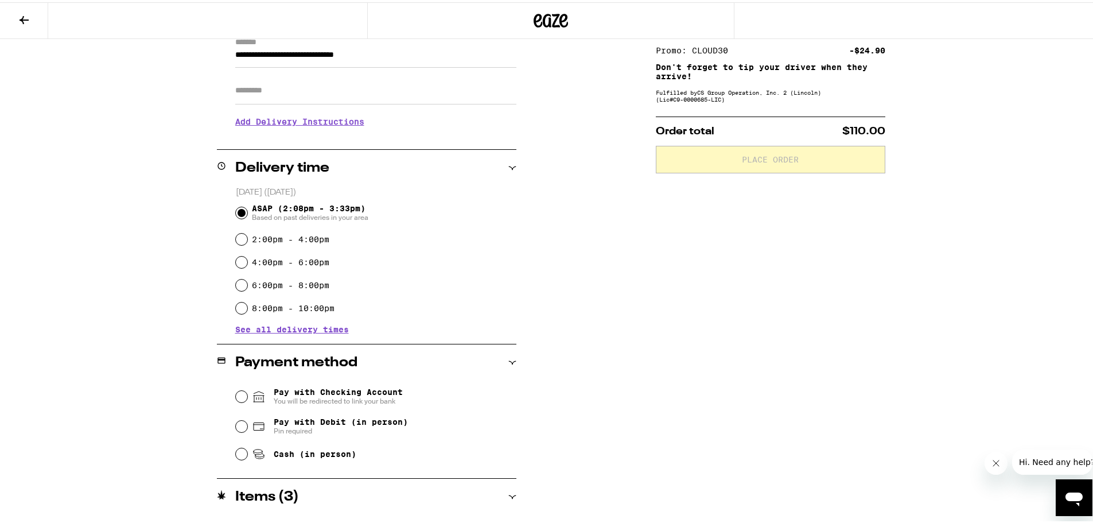
click at [324, 424] on span "Pay with Debit (in person)" at bounding box center [341, 419] width 134 height 9
click at [247, 426] on input "Pay with Debit (in person) Pin required" at bounding box center [241, 423] width 11 height 11
radio input "true"
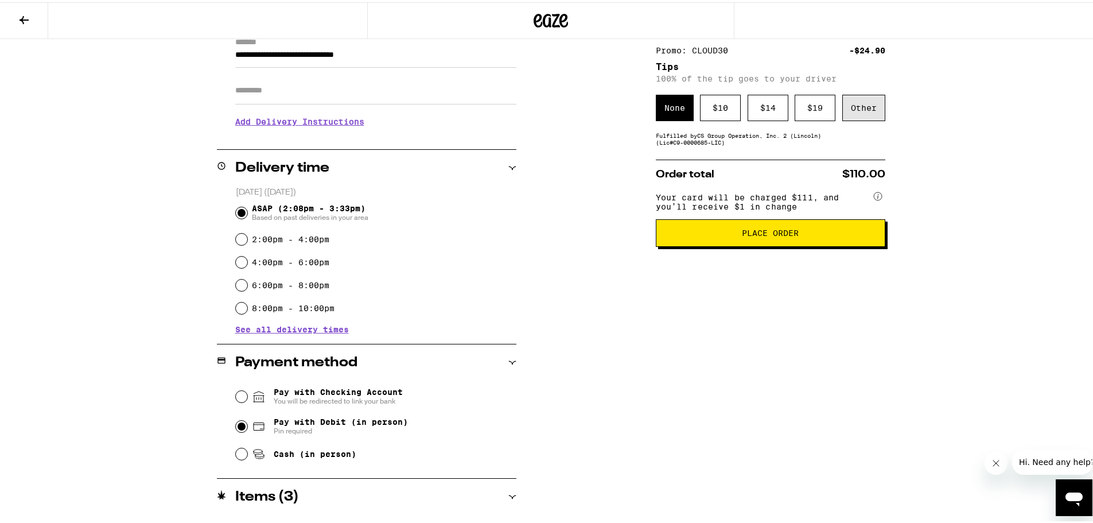
click at [863, 114] on div "Other" at bounding box center [864, 105] width 43 height 26
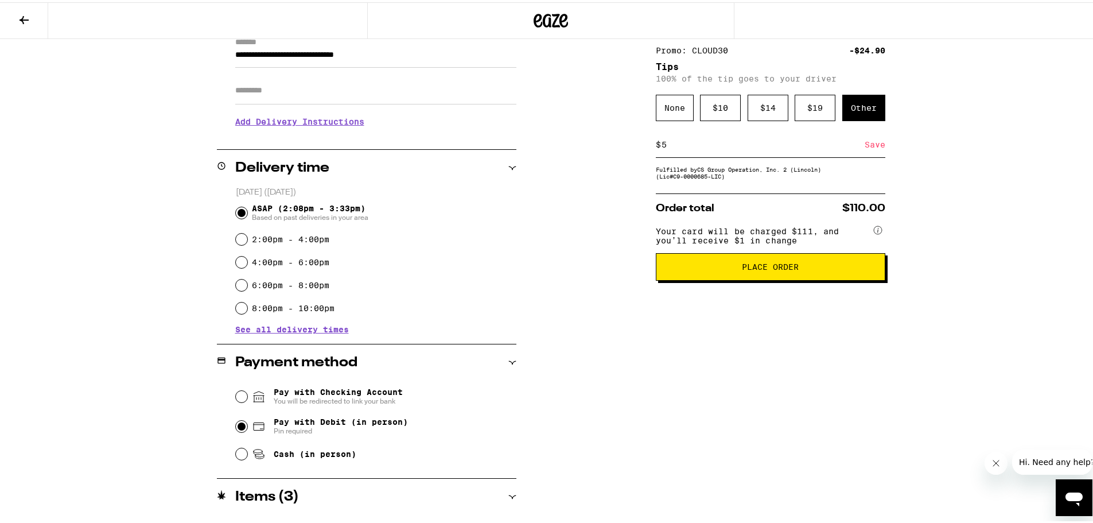
type input "5"
click at [991, 258] on div "**********" at bounding box center [551, 233] width 1102 height 810
click at [798, 227] on span "Your card will be charged $111, and you’ll receive $1 in change" at bounding box center [764, 231] width 216 height 22
click at [647, 175] on div "**********" at bounding box center [551, 302] width 827 height 671
click at [612, 284] on div "**********" at bounding box center [551, 302] width 827 height 671
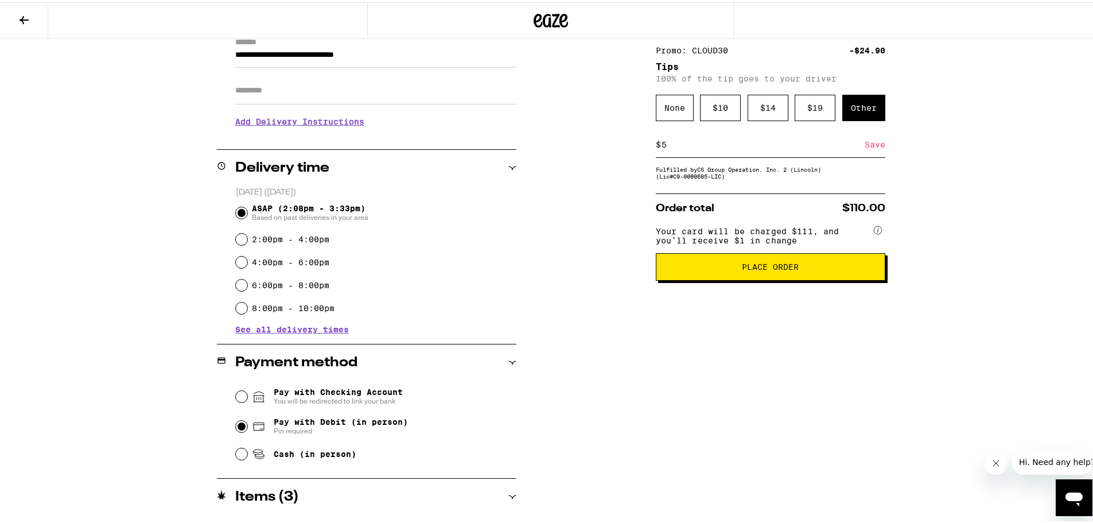
click at [776, 251] on div "Your card will be charged $111, and you’ll receive $1 in change" at bounding box center [771, 235] width 230 height 30
click at [776, 269] on span "Place Order" at bounding box center [770, 265] width 57 height 8
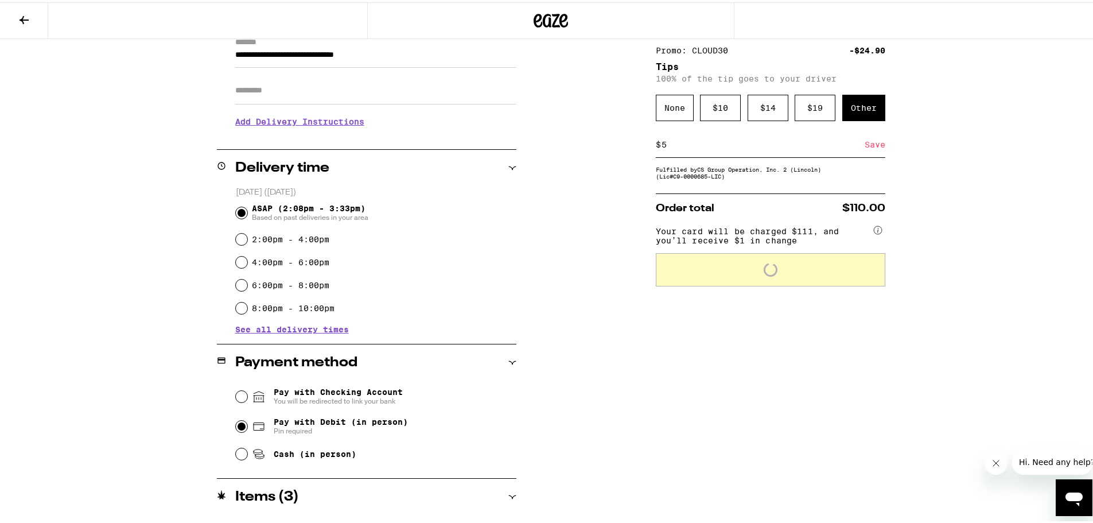
click at [995, 322] on div "**********" at bounding box center [551, 233] width 1102 height 810
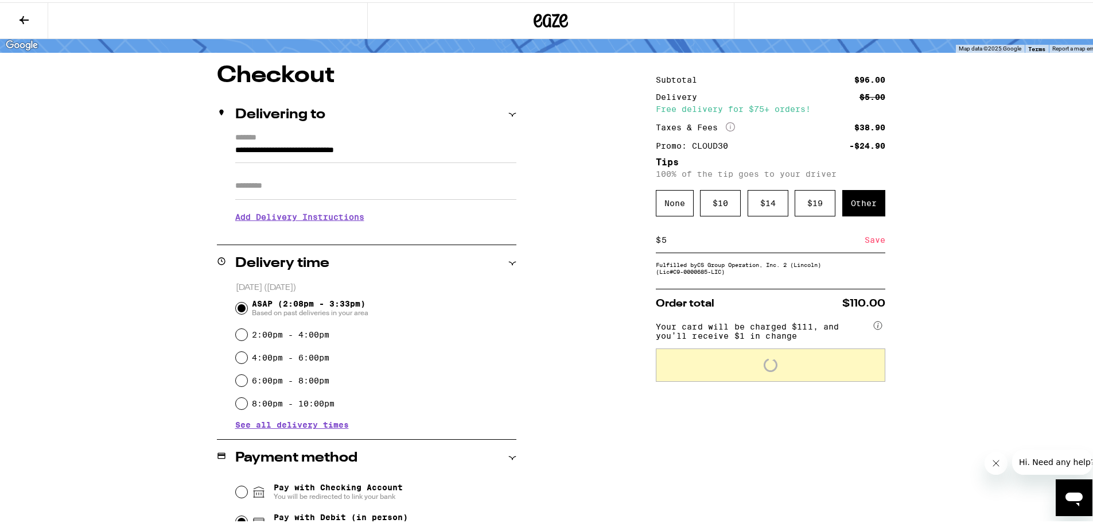
scroll to position [0, 0]
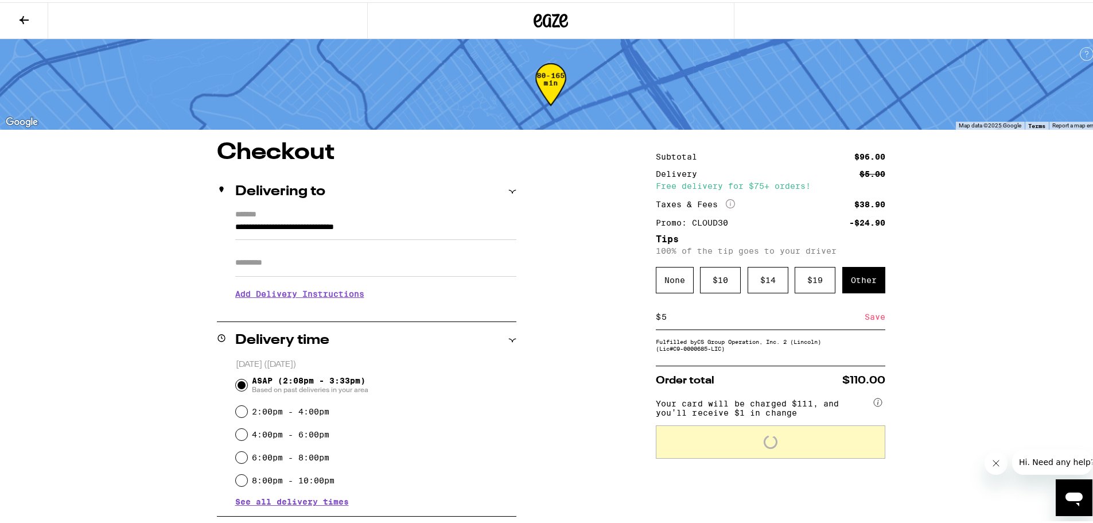
click at [361, 250] on input "Apt/Suite" at bounding box center [375, 261] width 281 height 28
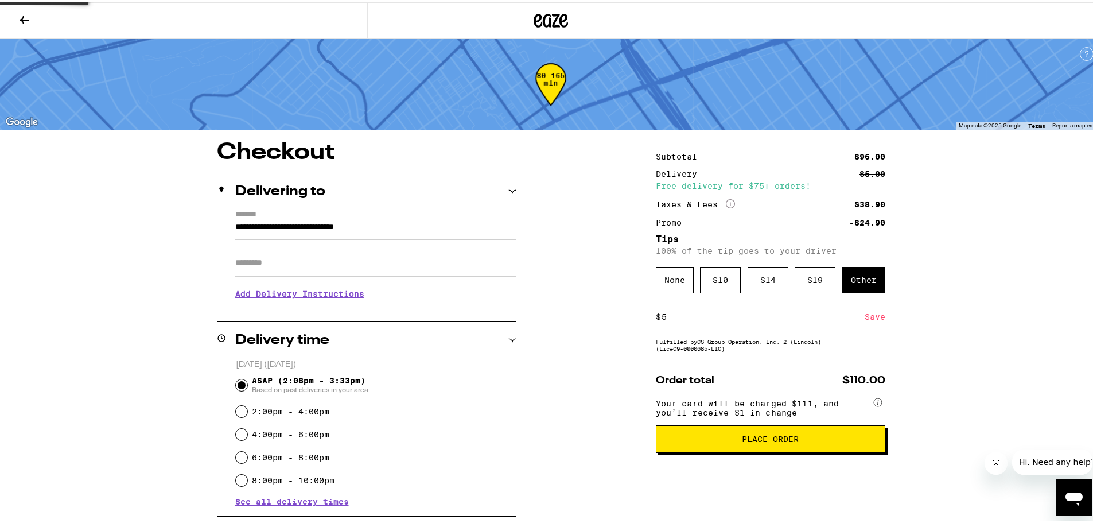
type input "*"
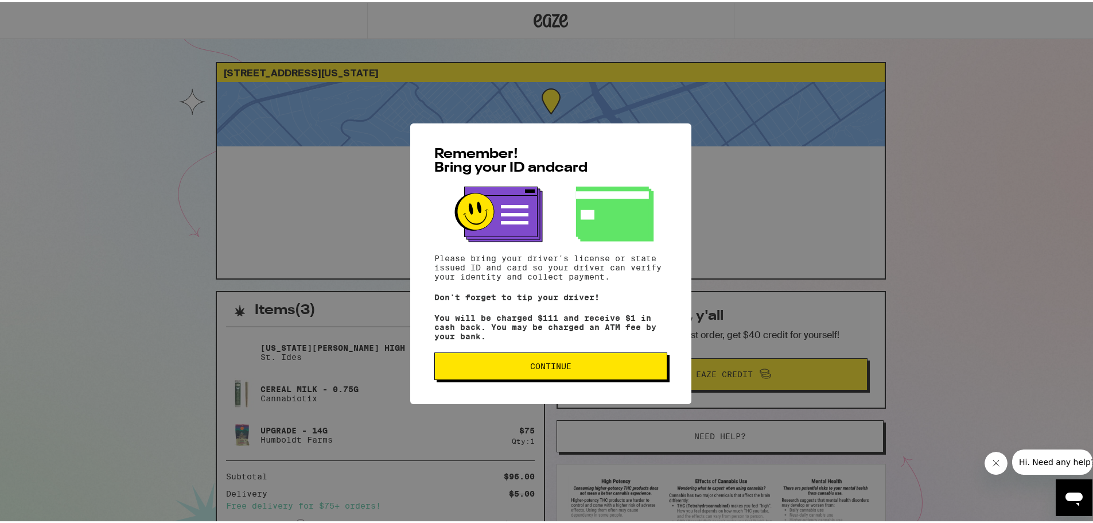
click at [575, 368] on span "Continue" at bounding box center [551, 364] width 214 height 8
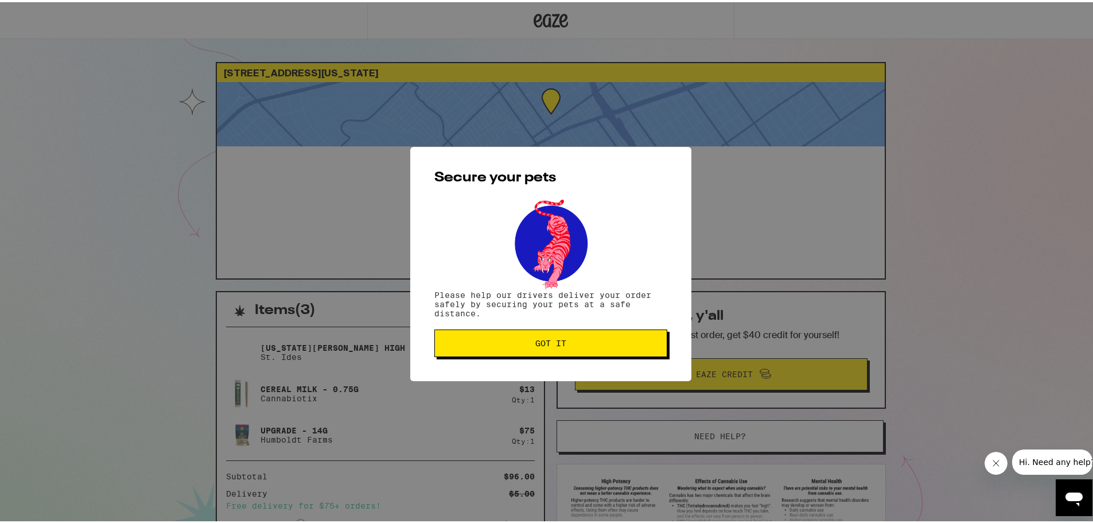
click at [594, 341] on span "Got it" at bounding box center [551, 341] width 214 height 8
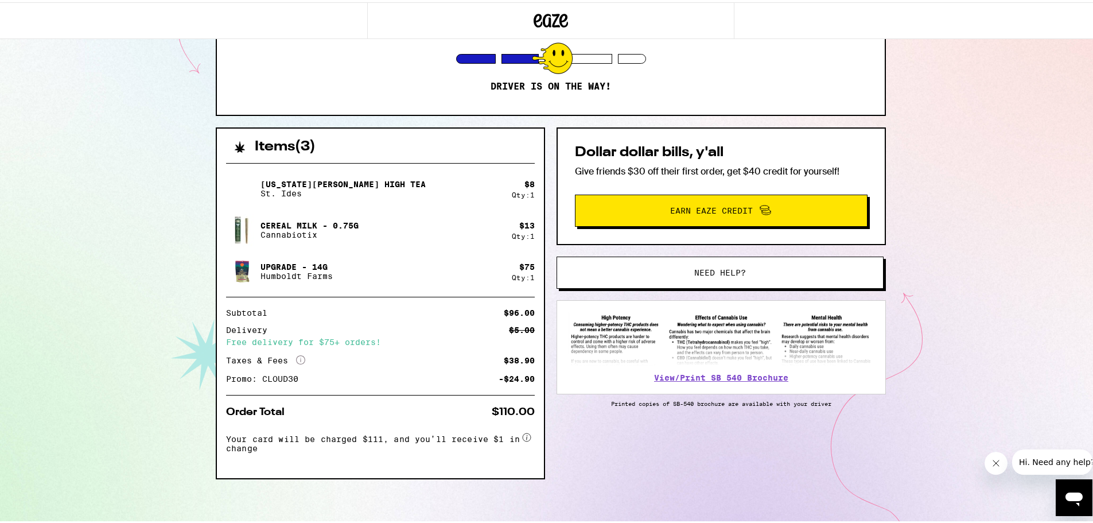
scroll to position [160, 0]
